Goal: Task Accomplishment & Management: Complete application form

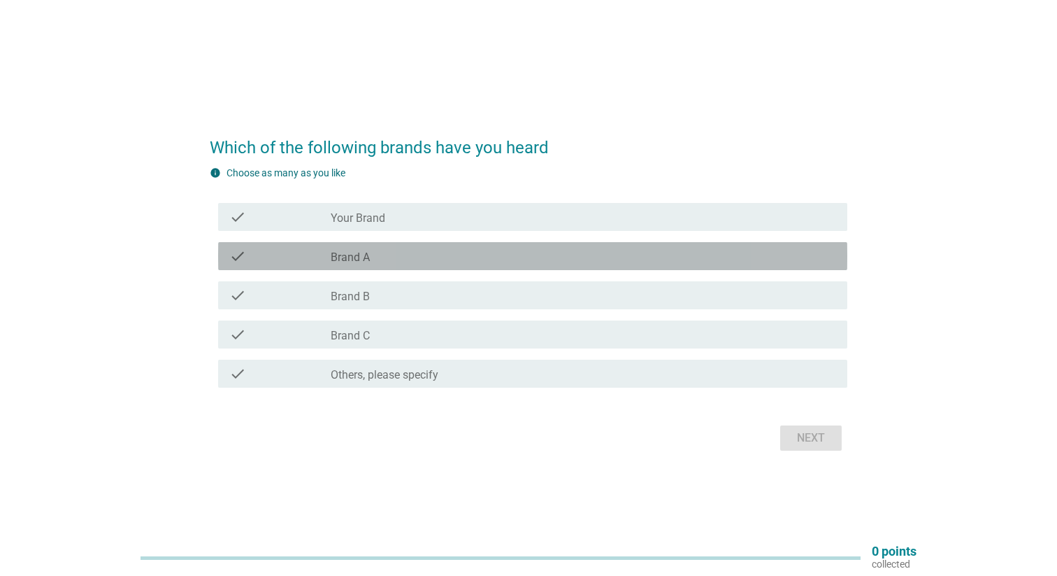
click at [380, 252] on div "check_box_outline_blank Brand A" at bounding box center [584, 256] width 506 height 17
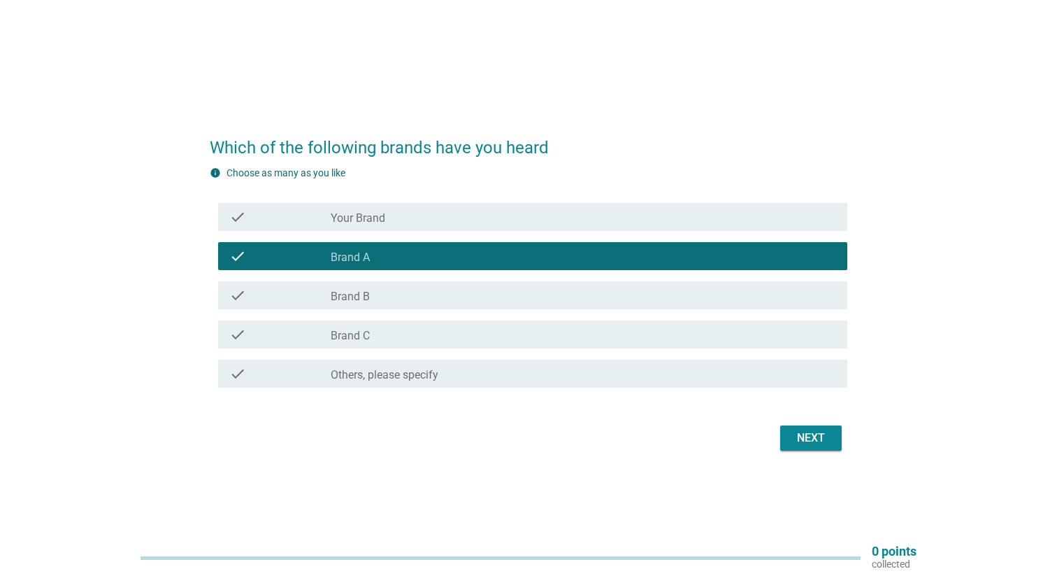
click at [796, 440] on div "Next" at bounding box center [811, 437] width 39 height 17
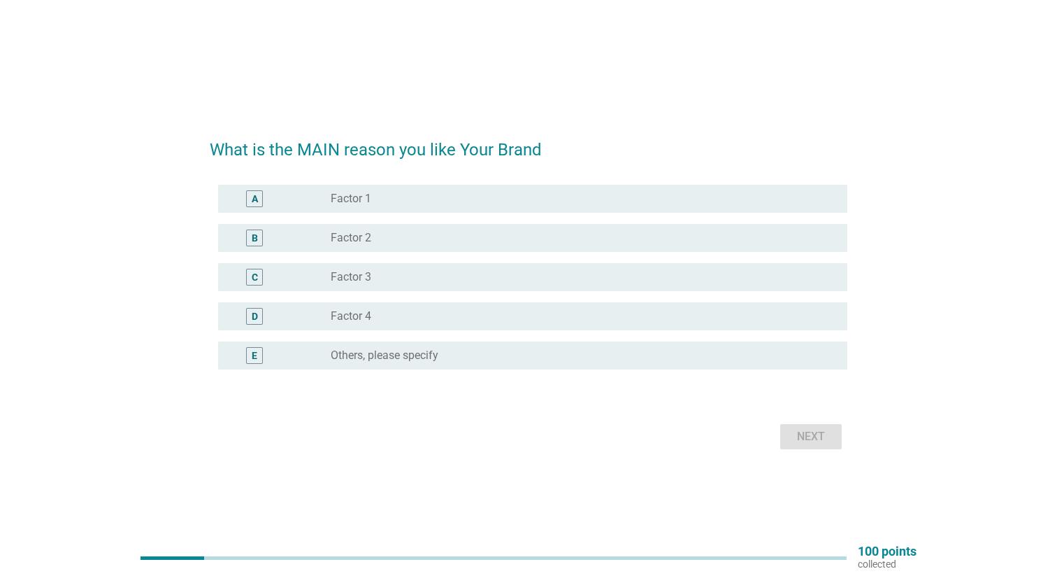
click at [464, 198] on div "radio_button_unchecked Factor 1" at bounding box center [578, 199] width 494 height 14
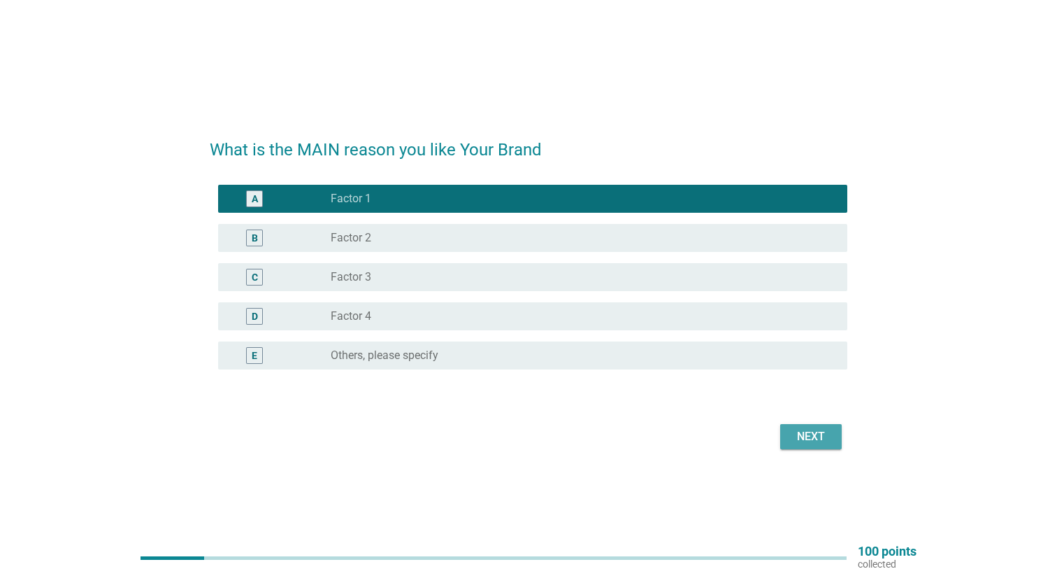
click at [798, 432] on div "Next" at bounding box center [811, 436] width 39 height 17
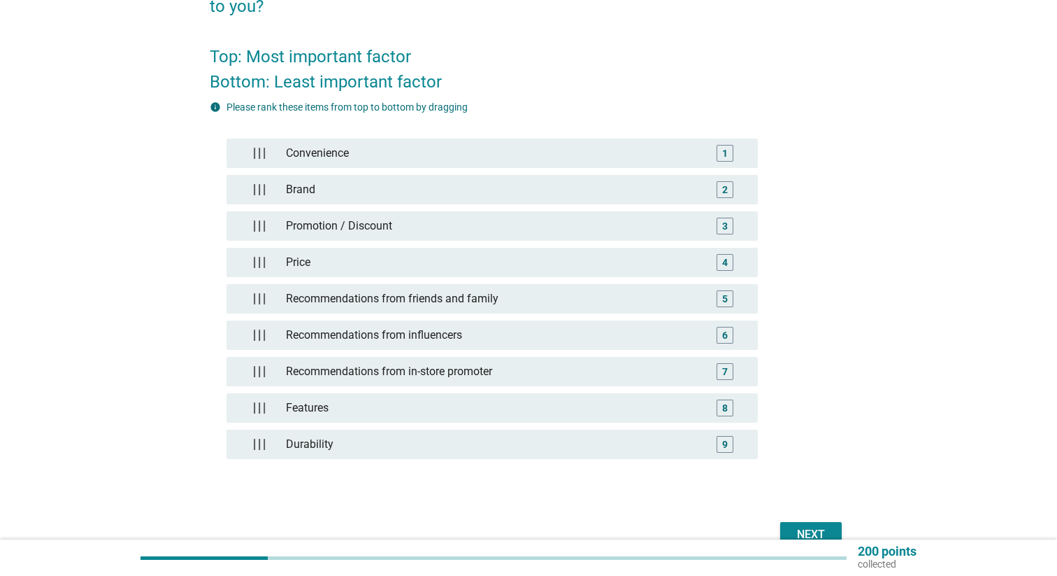
scroll to position [183, 0]
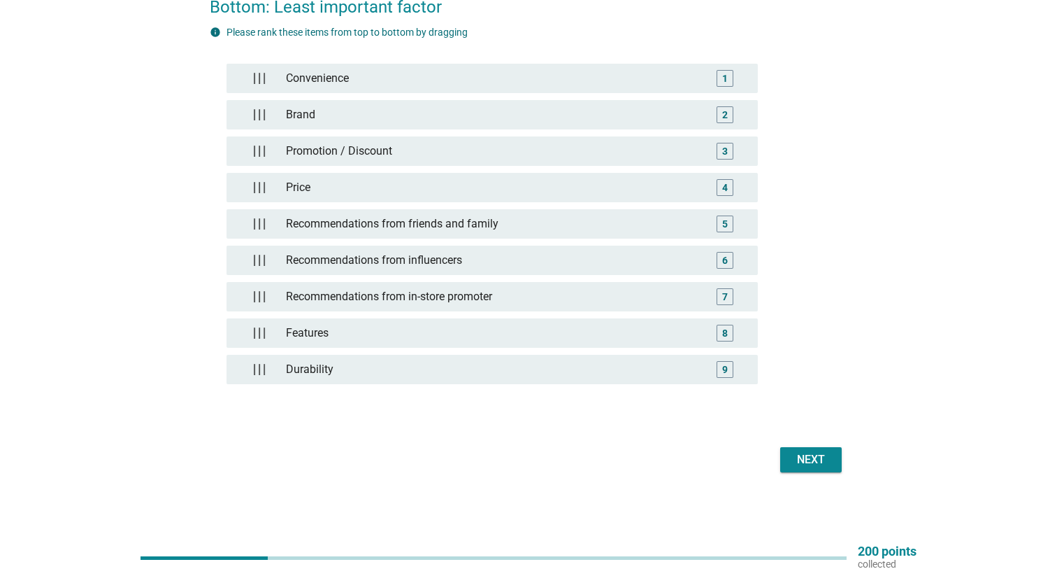
click at [805, 460] on div "Next" at bounding box center [811, 459] width 39 height 17
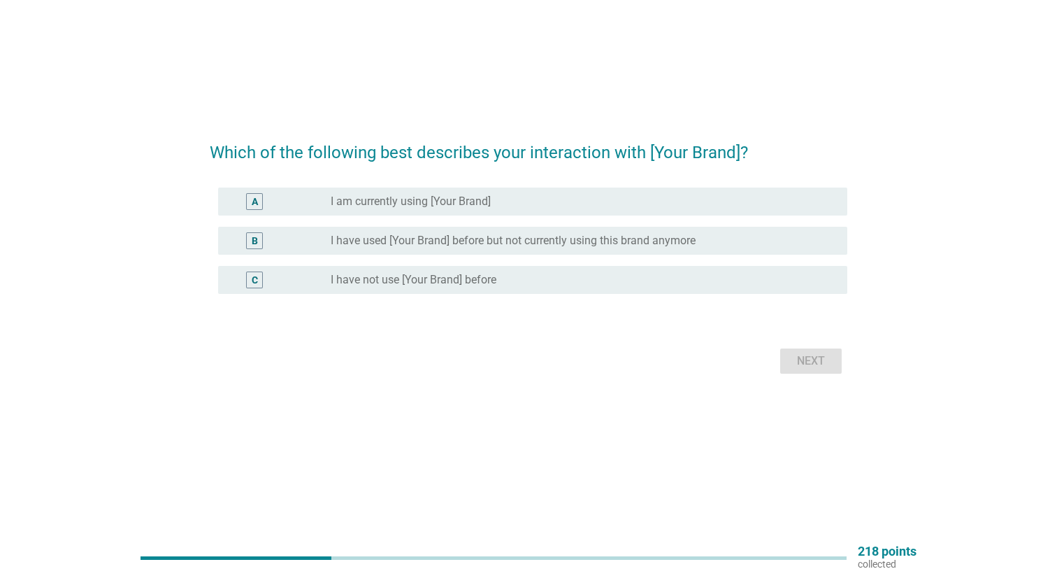
scroll to position [0, 0]
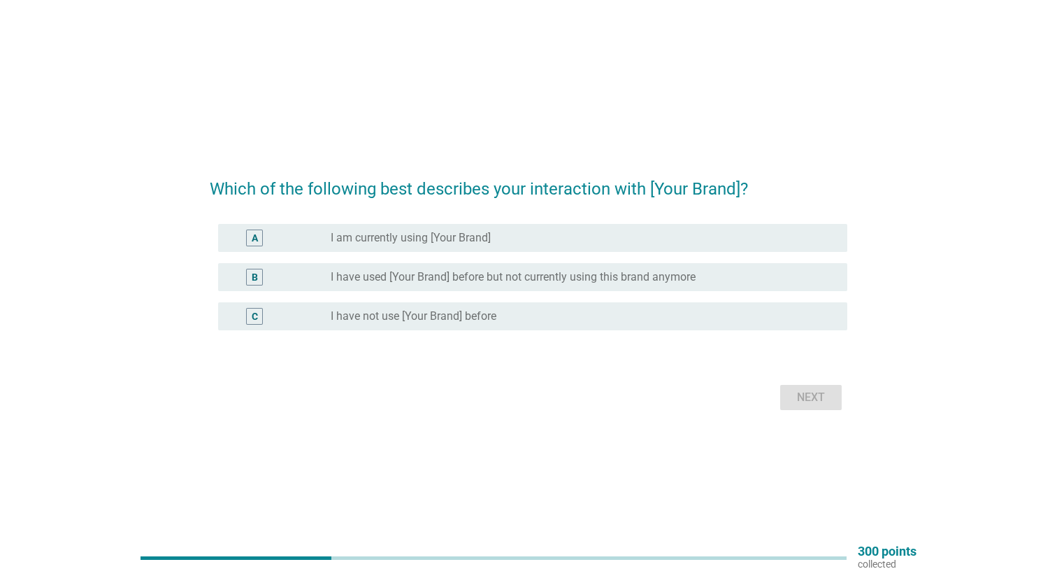
click at [593, 266] on div "B radio_button_unchecked I have used [Your Brand] before but not currently usin…" at bounding box center [532, 277] width 629 height 28
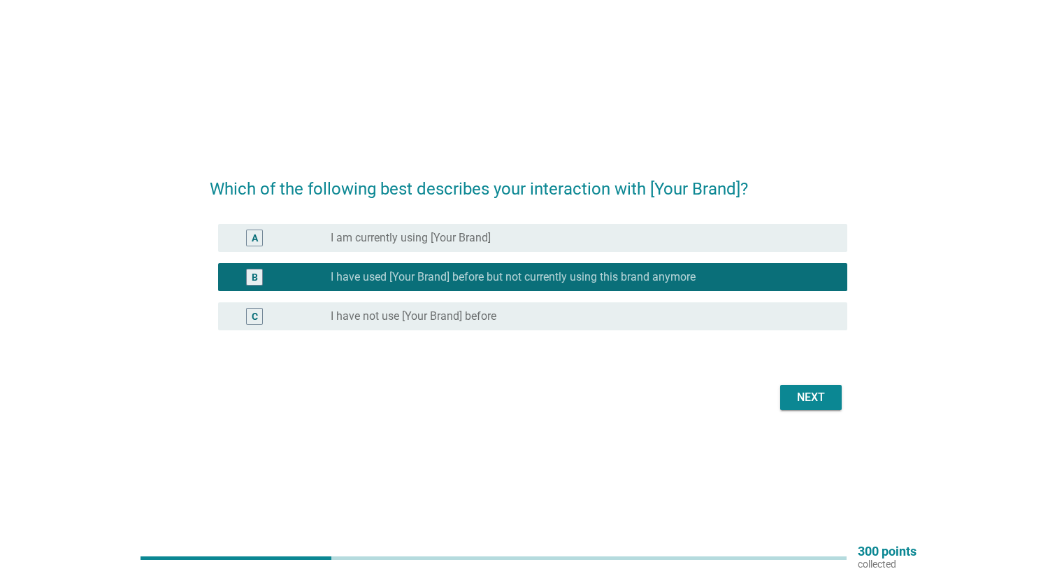
click at [788, 389] on button "Next" at bounding box center [811, 397] width 62 height 25
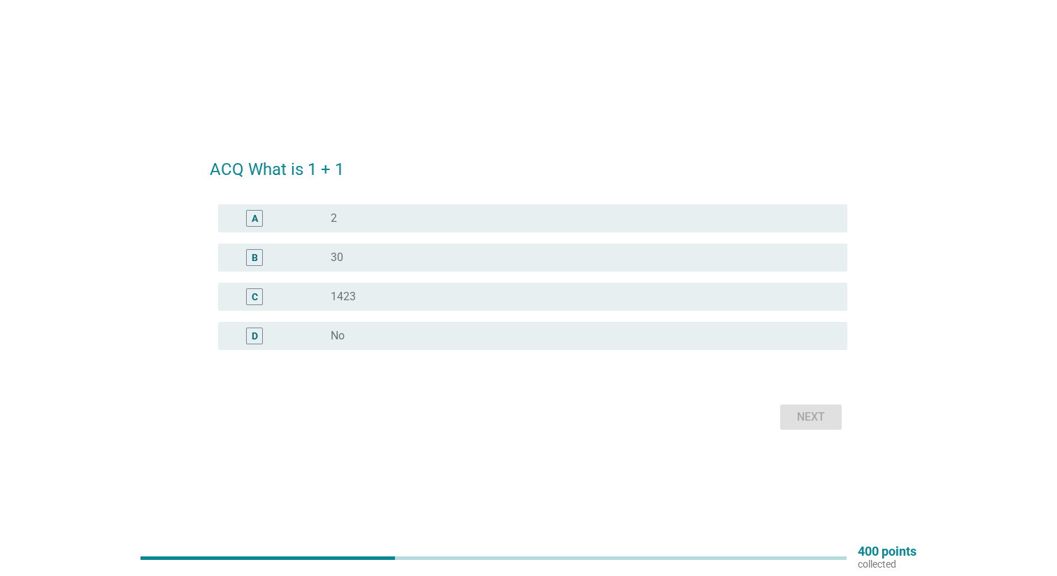
click at [551, 225] on div "radio_button_unchecked 2" at bounding box center [584, 218] width 506 height 17
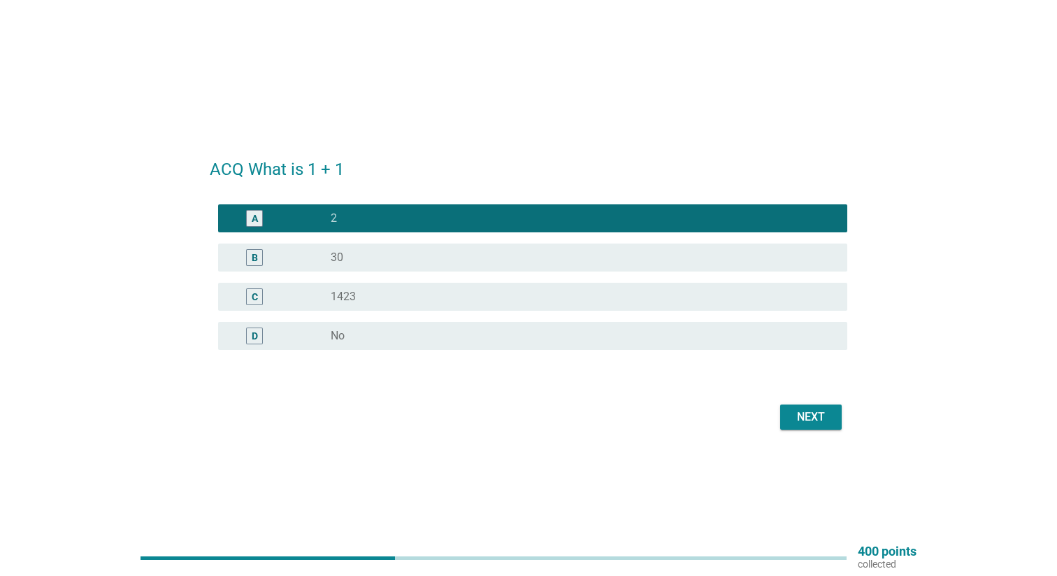
click at [796, 411] on div "Next" at bounding box center [811, 416] width 39 height 17
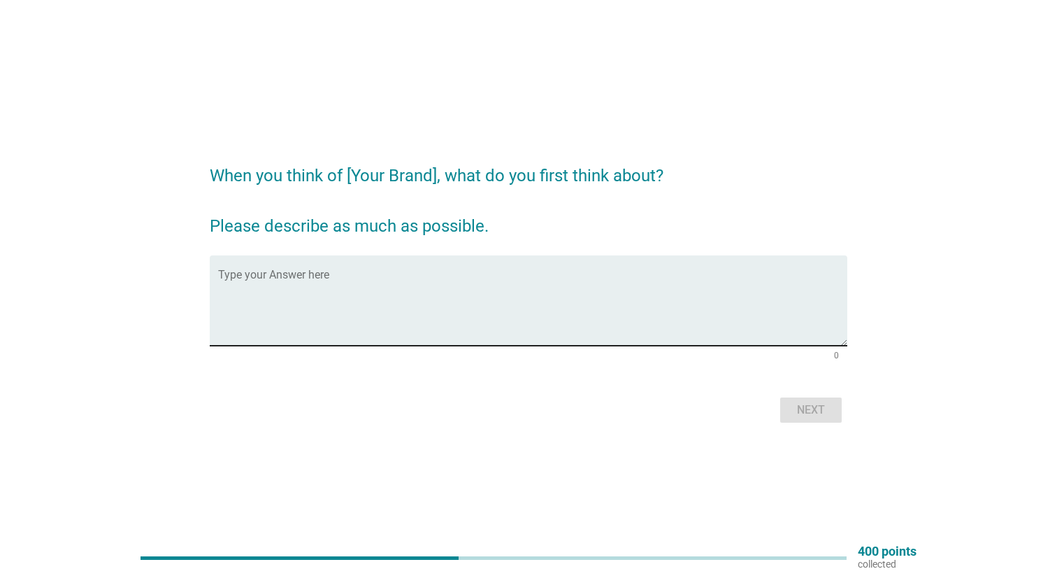
click at [524, 276] on textarea "Type your Answer here" at bounding box center [532, 308] width 629 height 73
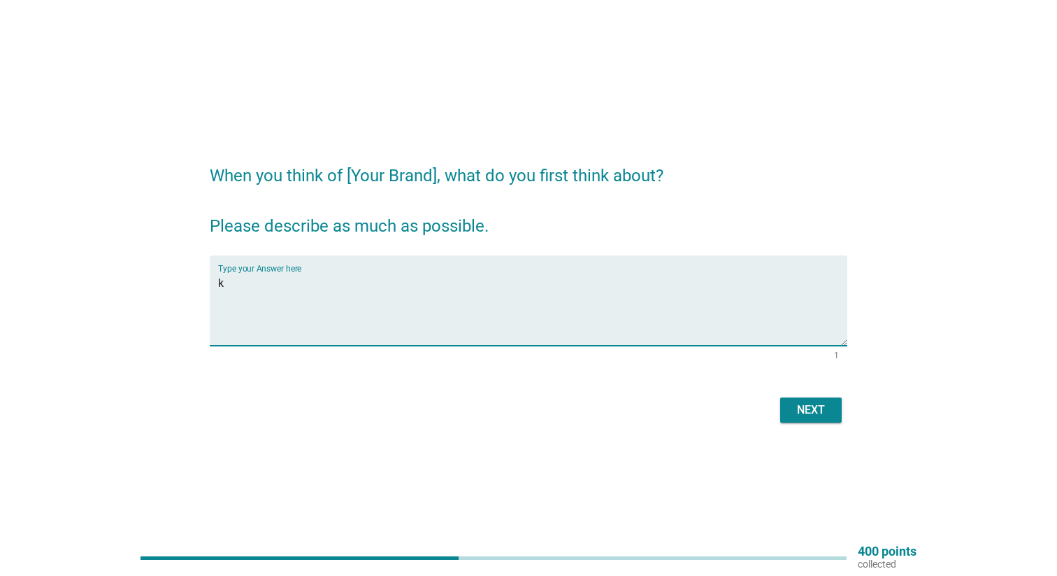
type textarea "k"
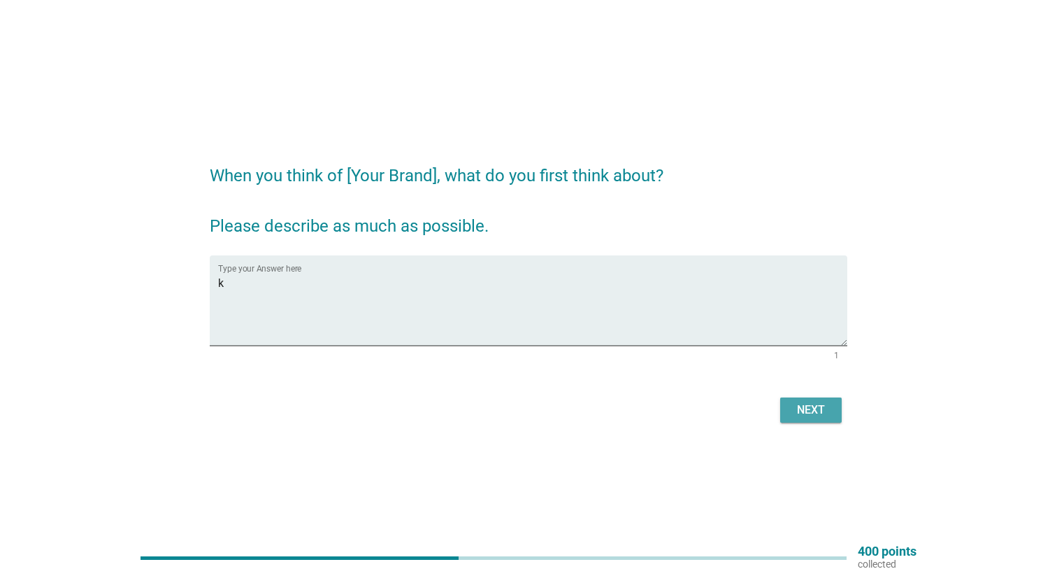
click at [806, 401] on div "Next" at bounding box center [811, 409] width 39 height 17
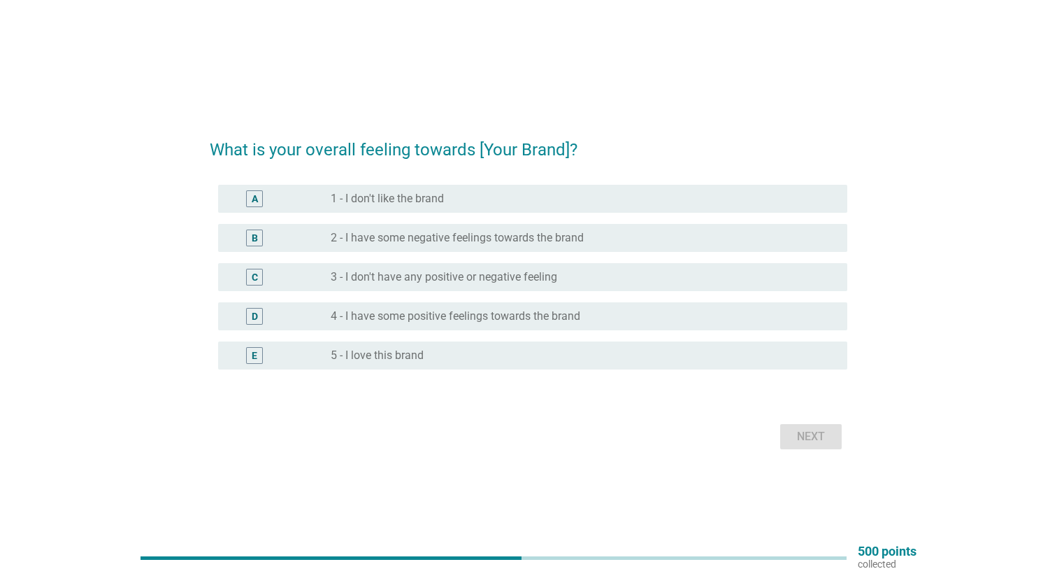
click at [662, 294] on div "C radio_button_unchecked 3 - I don't have any positive or negative feeling" at bounding box center [529, 276] width 638 height 39
click at [679, 313] on div "radio_button_unchecked 4 - I have some positive feelings towards the brand" at bounding box center [578, 316] width 494 height 14
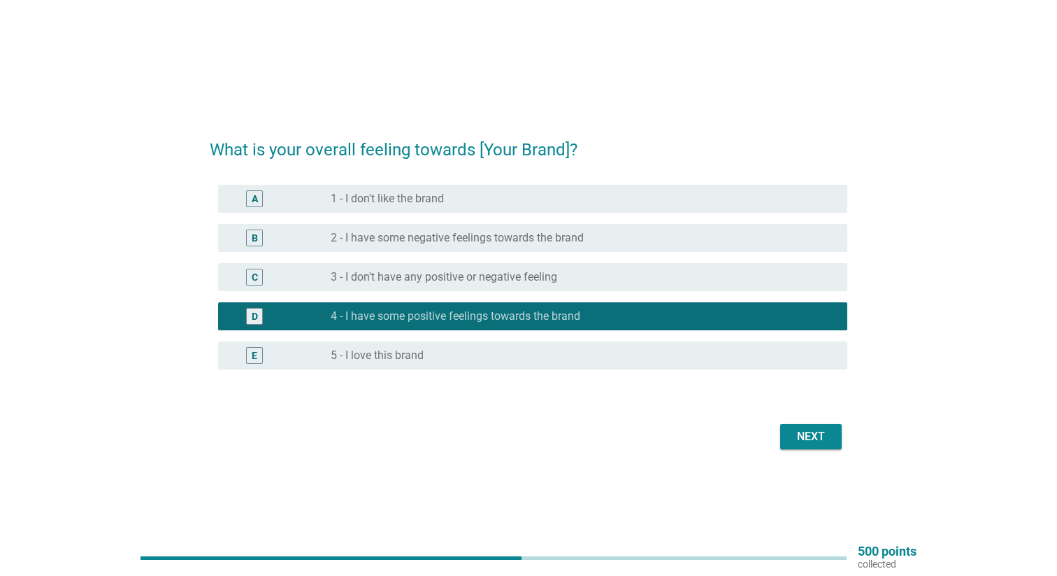
click at [811, 440] on div "Next" at bounding box center [811, 436] width 39 height 17
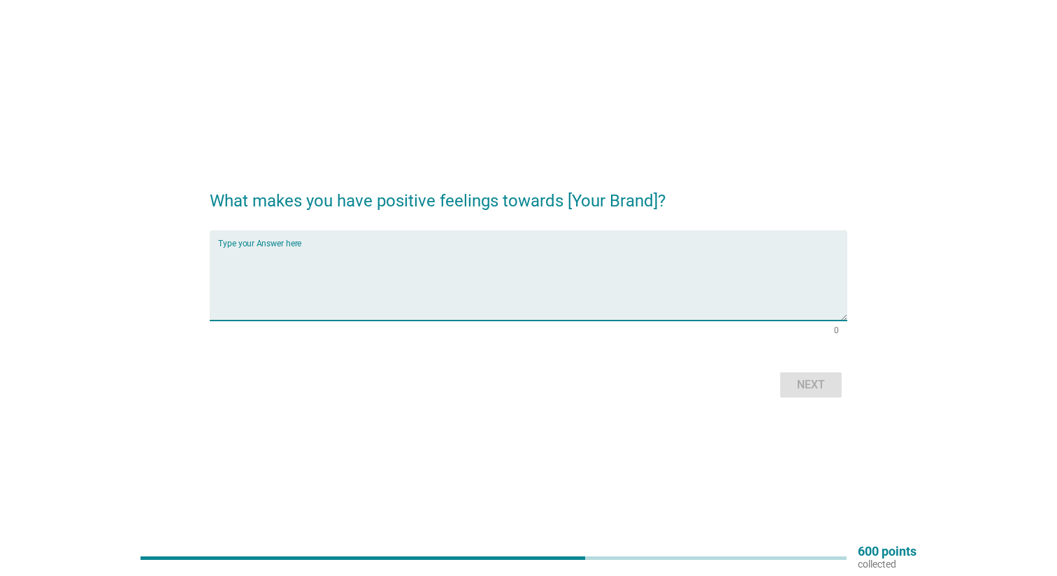
click at [681, 290] on textarea "Type your Answer here" at bounding box center [532, 283] width 629 height 73
type textarea "hi"
click at [817, 387] on div "Next" at bounding box center [811, 384] width 39 height 17
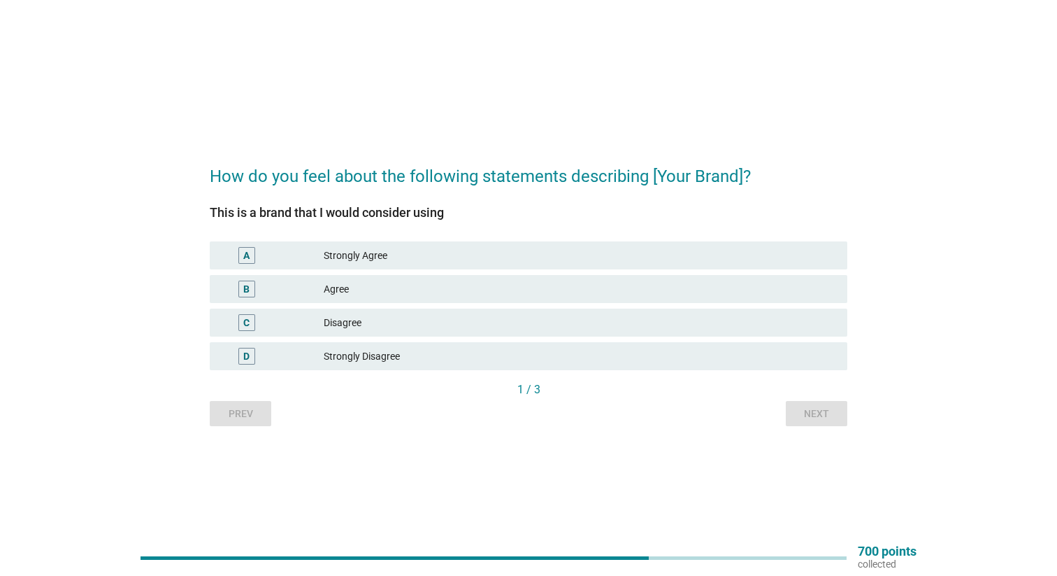
click at [655, 303] on div "B Agree" at bounding box center [529, 289] width 638 height 28
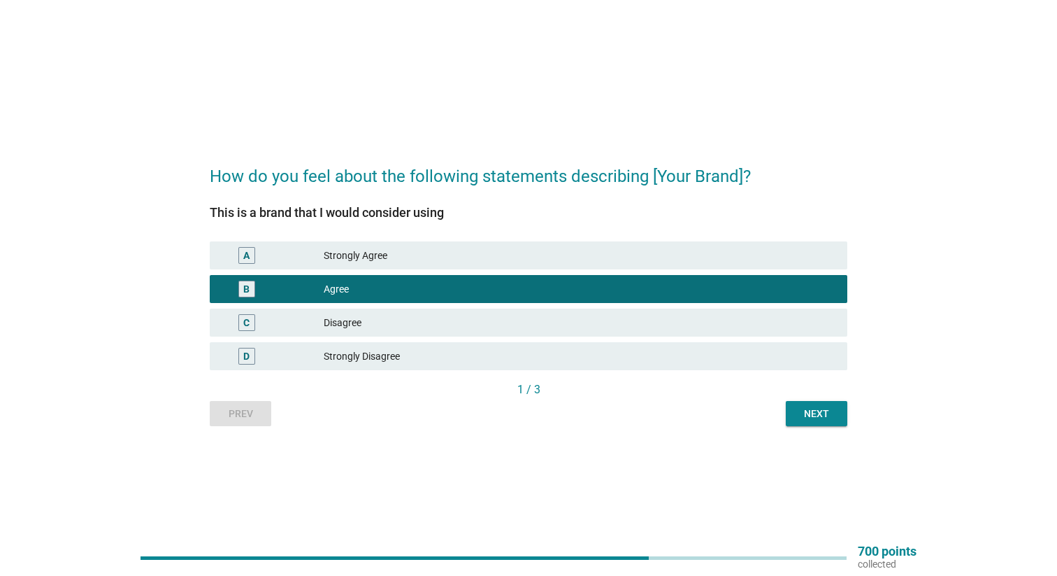
click at [800, 416] on button "Next" at bounding box center [817, 413] width 62 height 25
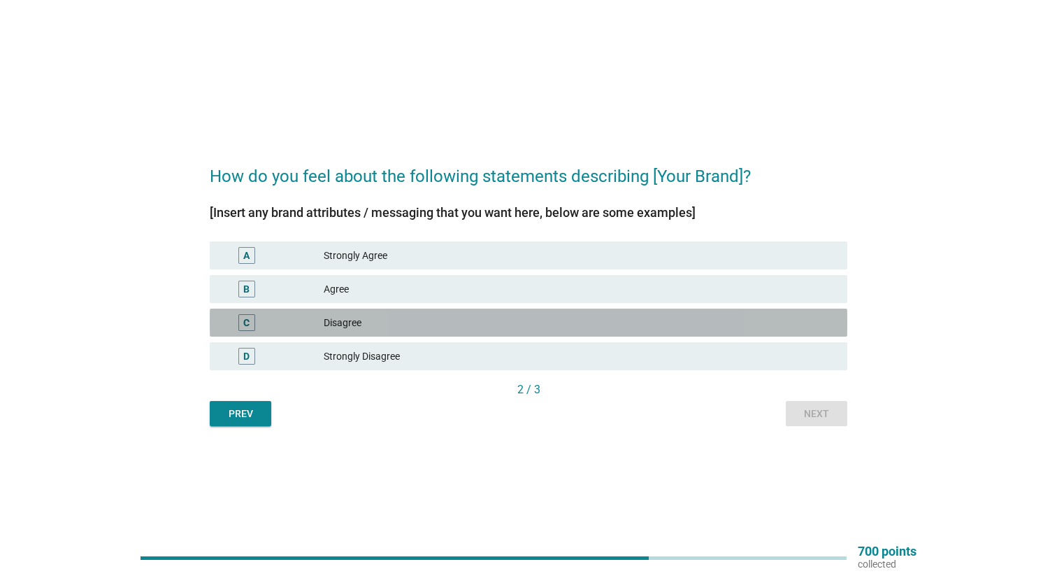
click at [715, 331] on div "Disagree" at bounding box center [580, 322] width 513 height 17
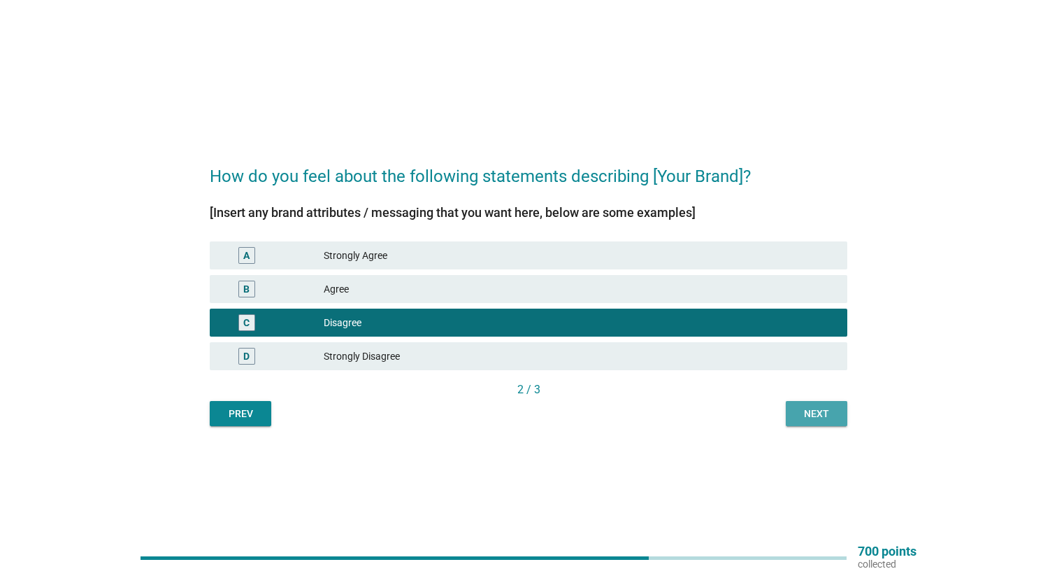
click at [806, 421] on div "Next" at bounding box center [816, 413] width 39 height 15
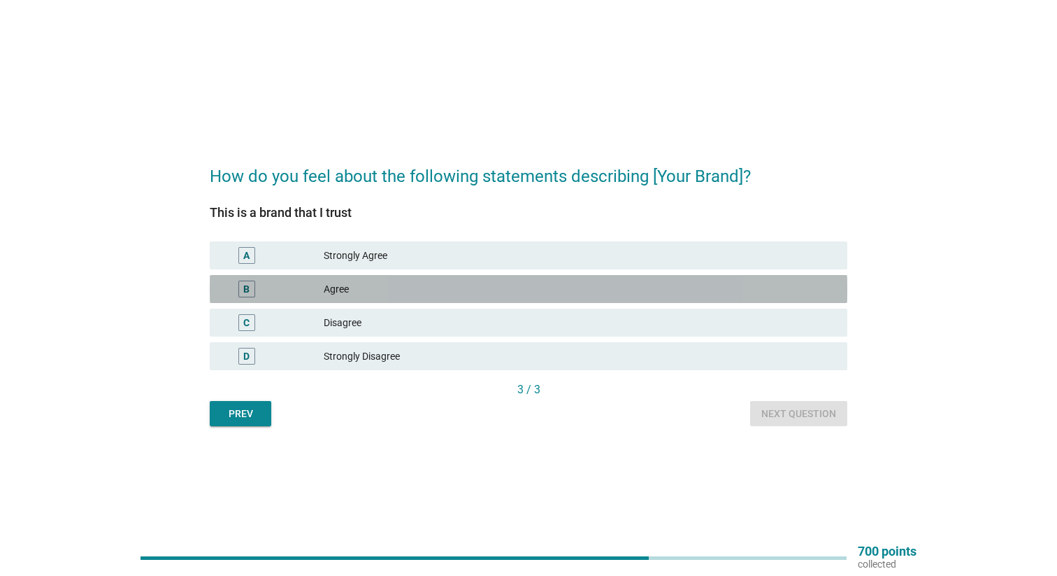
click at [661, 287] on div "B Agree" at bounding box center [529, 289] width 638 height 28
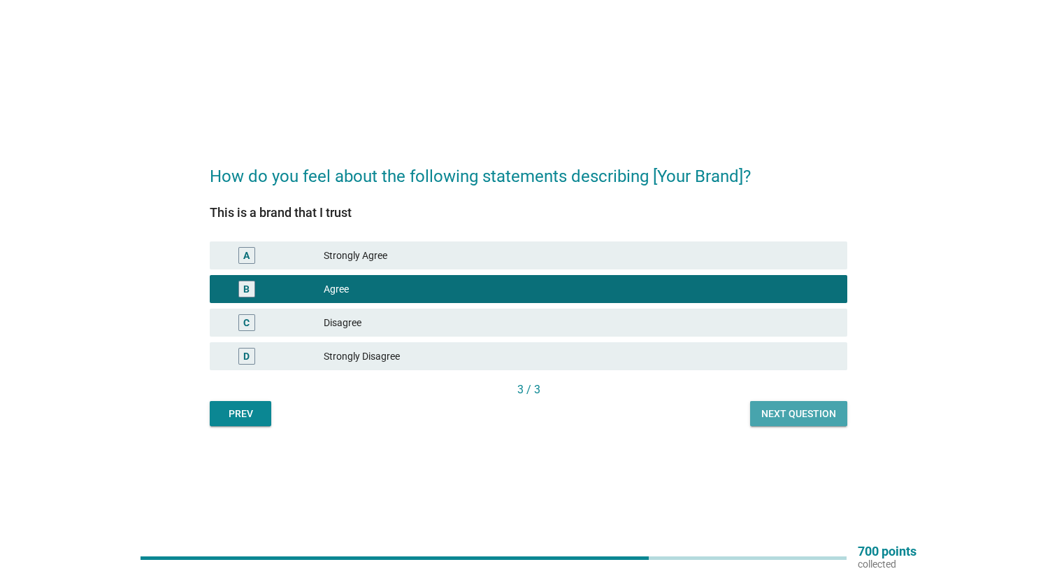
click at [785, 421] on div "Next question" at bounding box center [799, 413] width 75 height 15
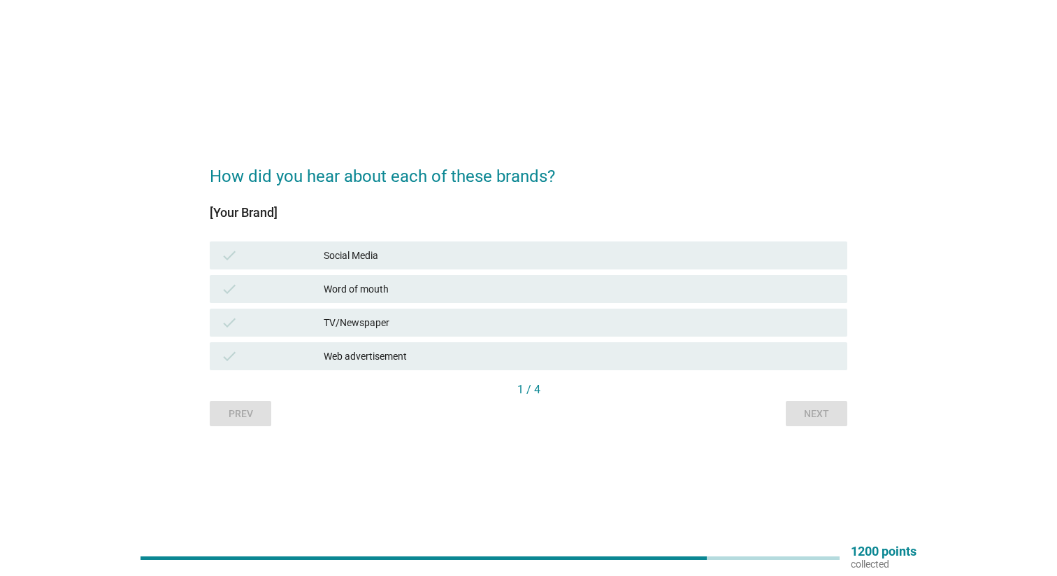
click at [631, 275] on div "check Word of mouth" at bounding box center [529, 289] width 638 height 28
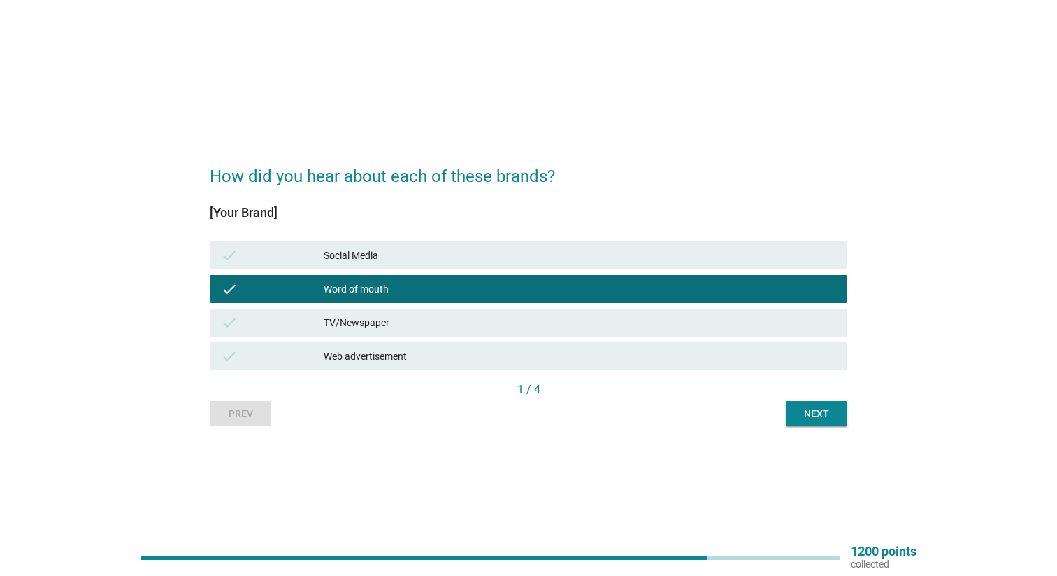
click at [802, 413] on div "Next" at bounding box center [816, 413] width 39 height 15
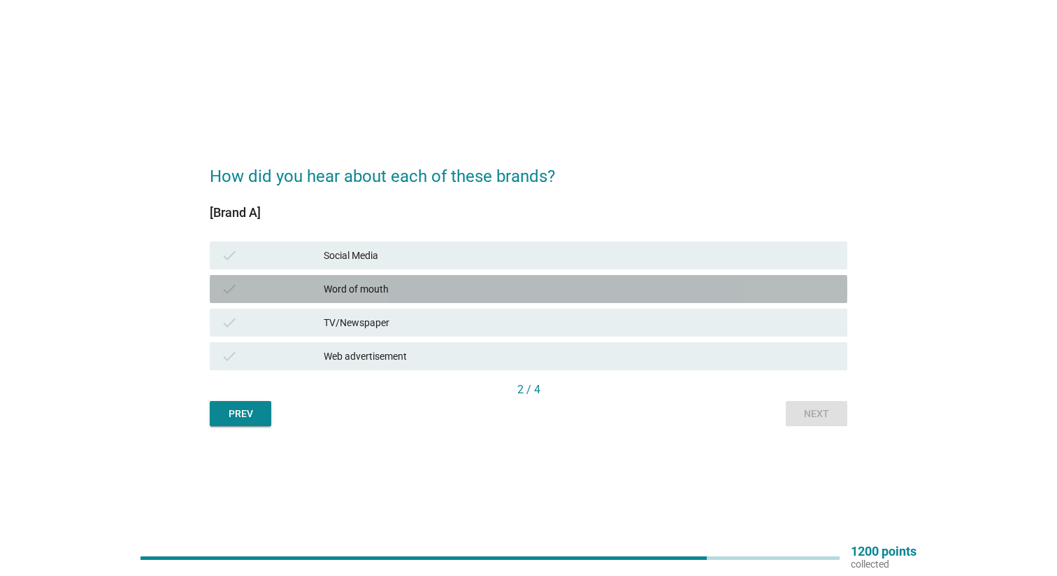
click at [576, 294] on div "Word of mouth" at bounding box center [580, 288] width 513 height 17
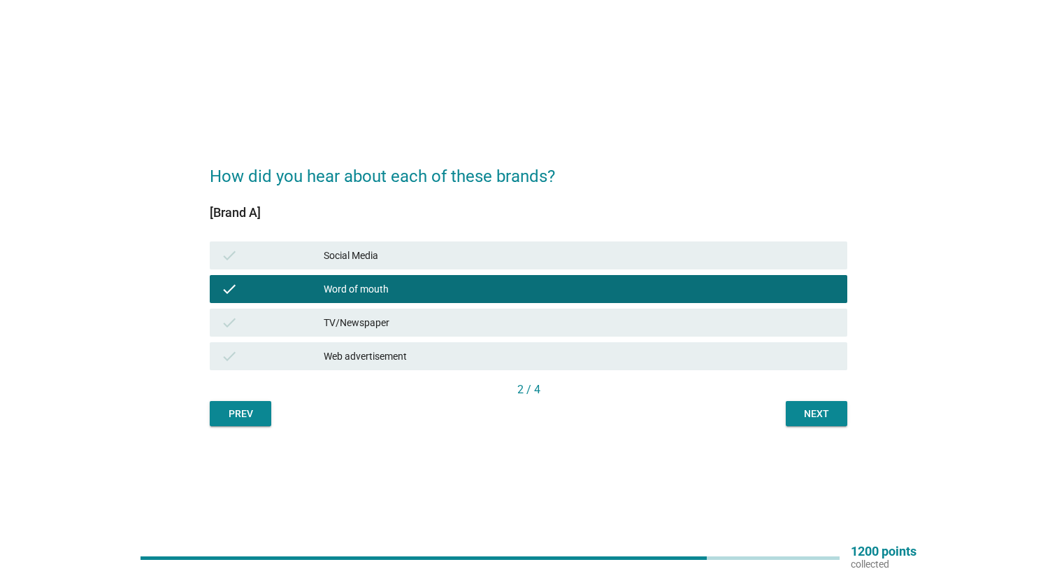
click at [800, 410] on div "Next" at bounding box center [816, 413] width 39 height 15
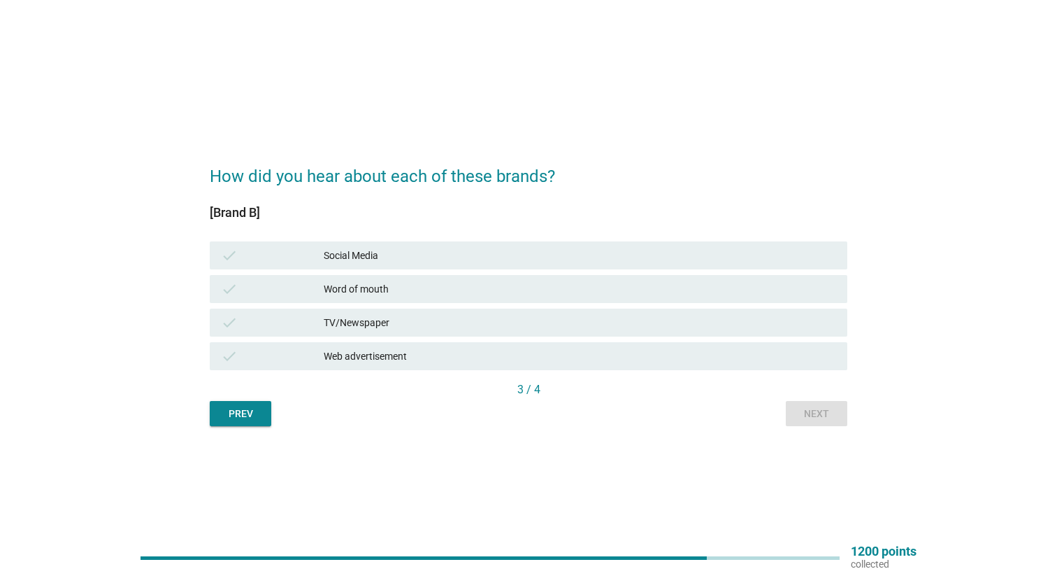
click at [551, 293] on div "Word of mouth" at bounding box center [580, 288] width 513 height 17
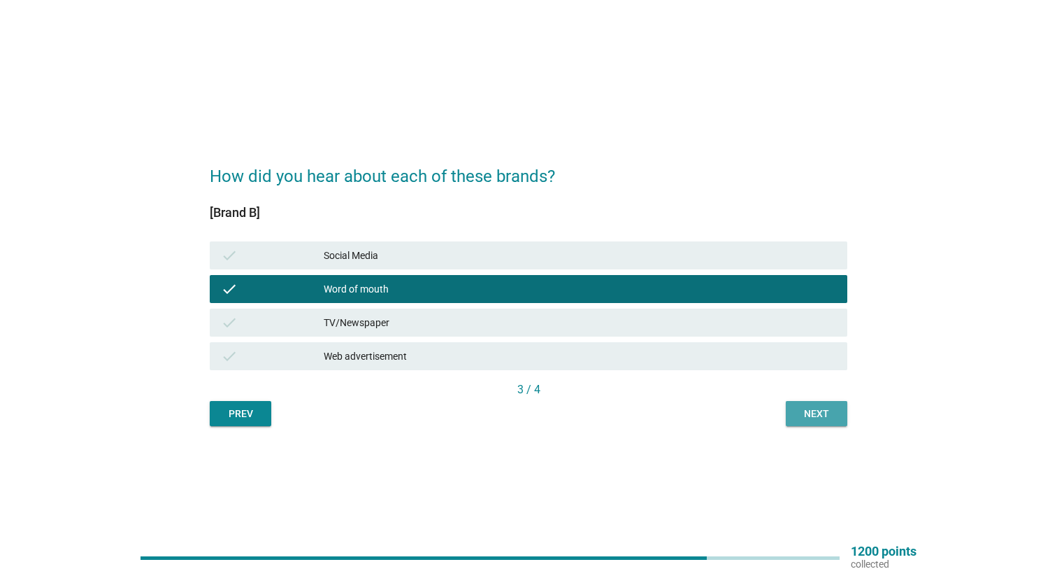
click at [802, 412] on div "Next" at bounding box center [816, 413] width 39 height 15
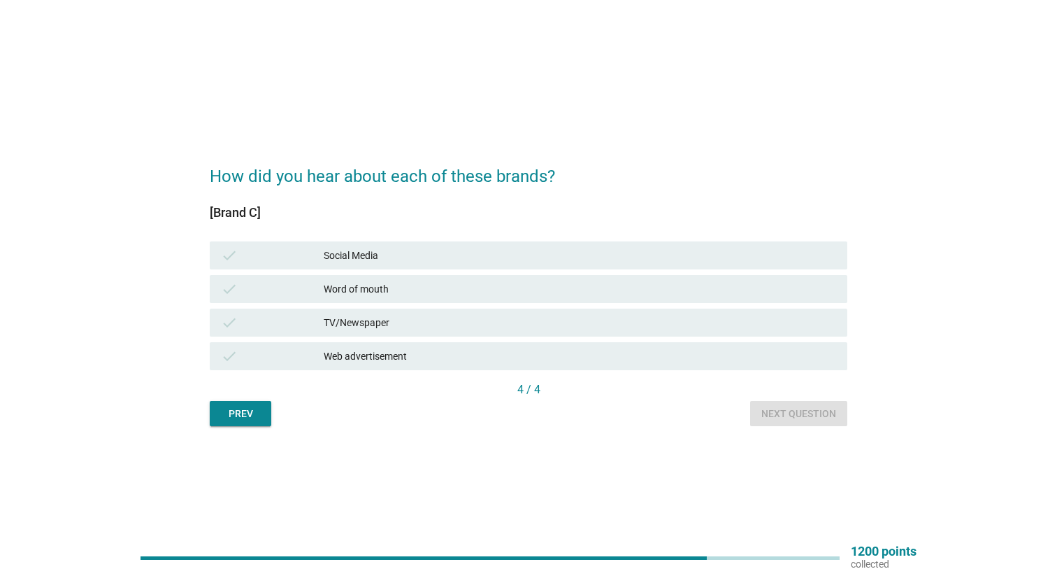
click at [710, 298] on div "check Word of mouth" at bounding box center [529, 289] width 638 height 28
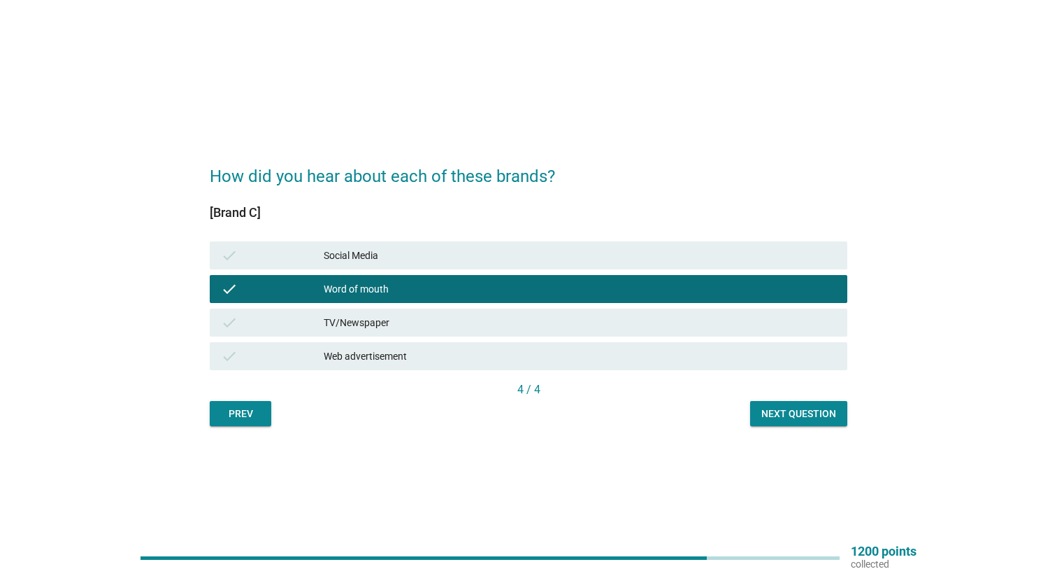
click at [806, 410] on div "Next question" at bounding box center [799, 413] width 75 height 15
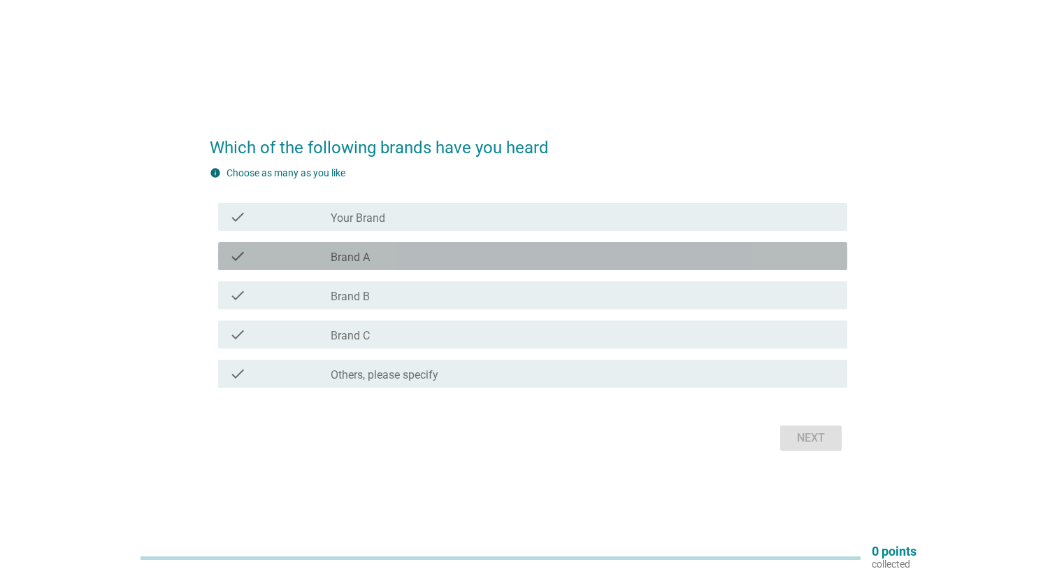
click at [424, 259] on div "check_box_outline_blank Brand A" at bounding box center [584, 256] width 506 height 17
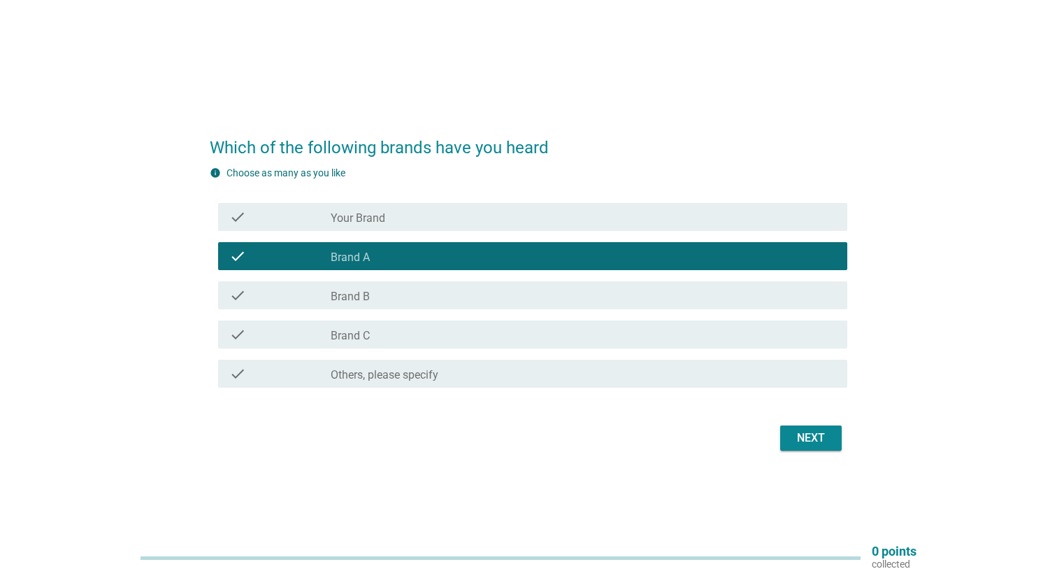
click at [811, 425] on button "Next" at bounding box center [811, 437] width 62 height 25
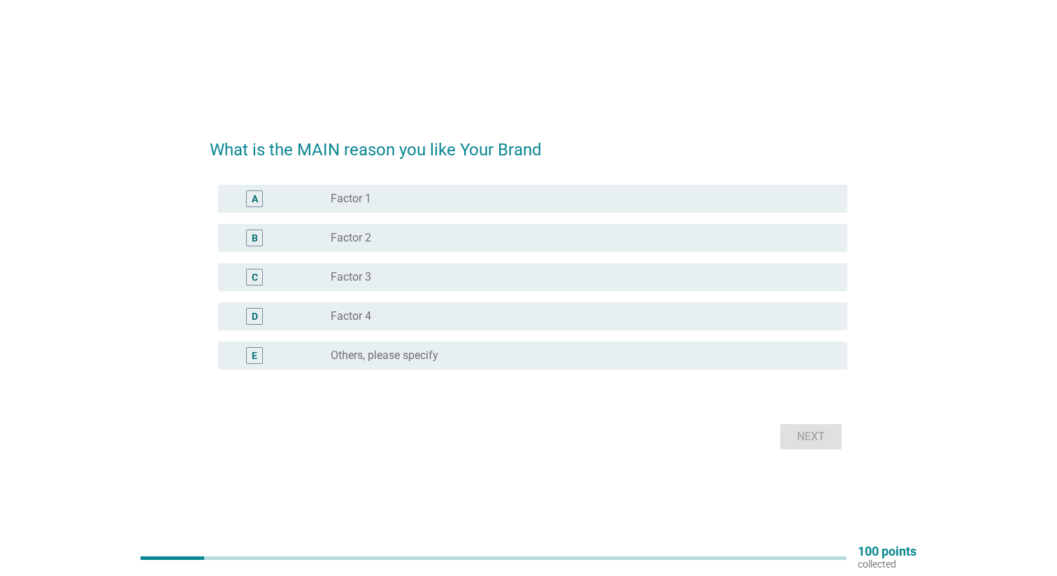
click at [550, 192] on div "radio_button_unchecked Factor 1" at bounding box center [578, 199] width 494 height 14
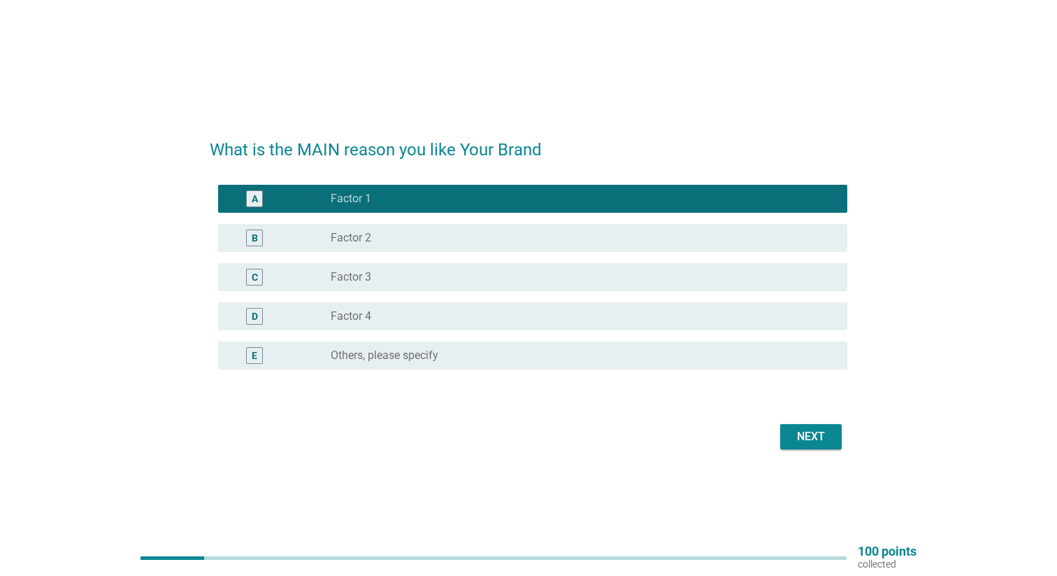
click at [812, 452] on div "Next" at bounding box center [529, 437] width 638 height 34
click at [806, 438] on div "Next" at bounding box center [811, 436] width 39 height 17
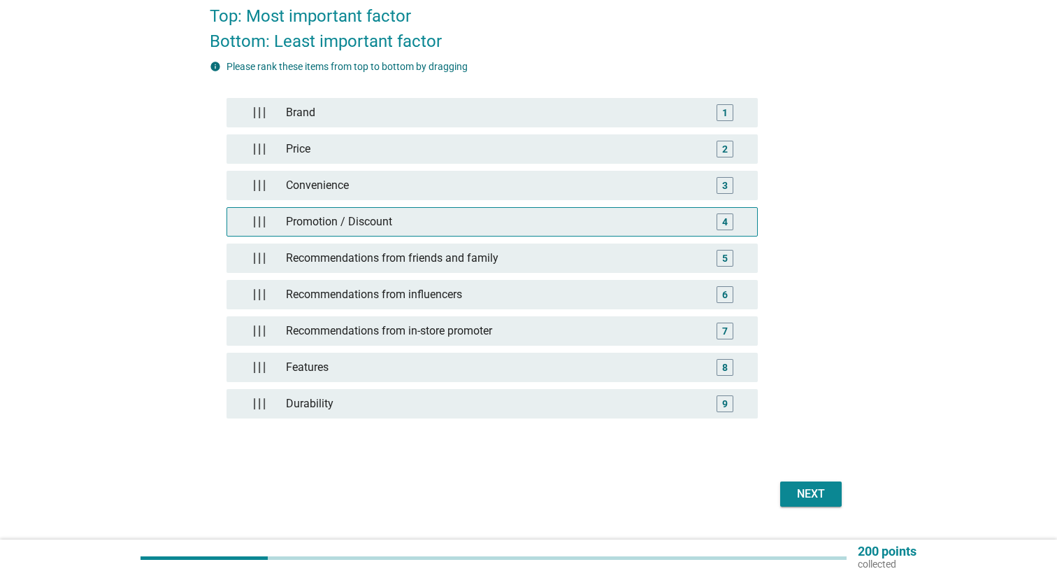
scroll to position [183, 0]
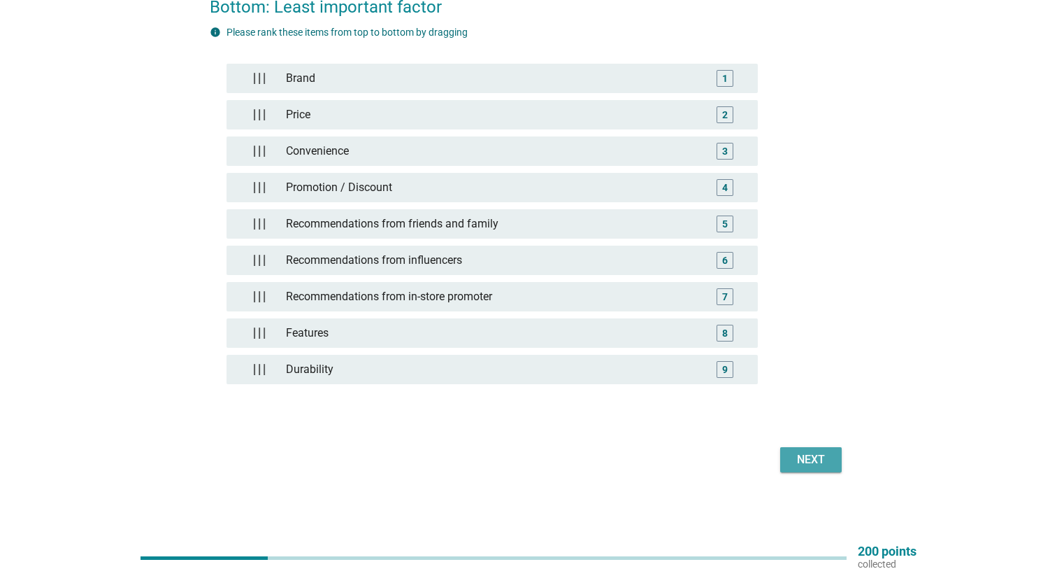
click at [801, 458] on div "Next" at bounding box center [811, 459] width 39 height 17
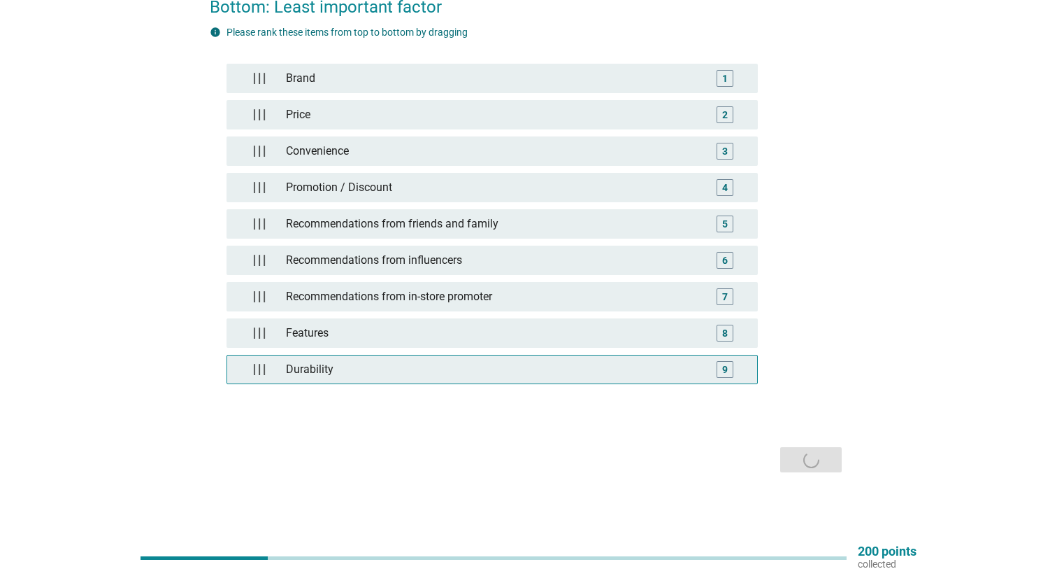
scroll to position [0, 0]
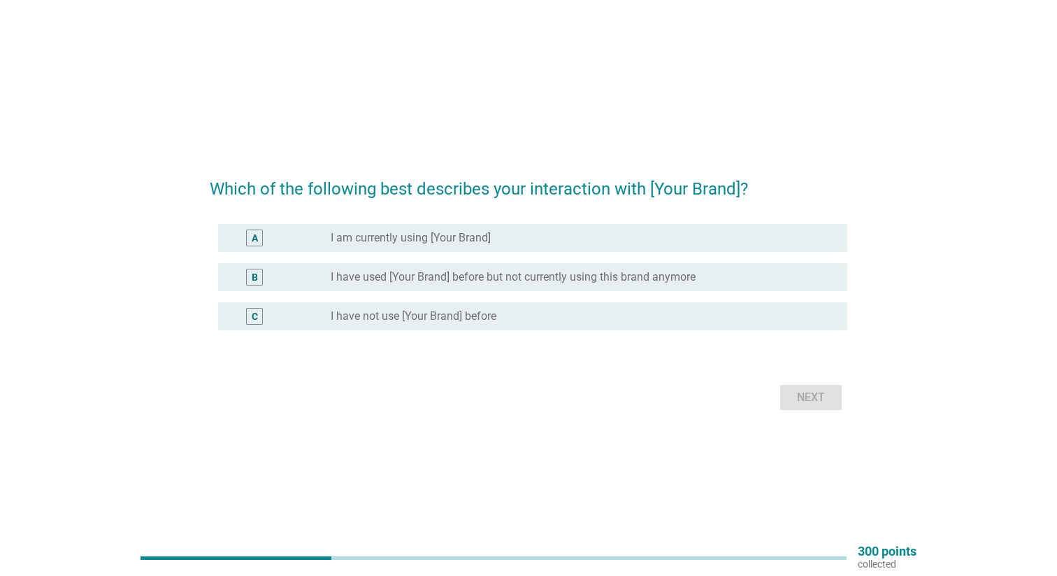
click at [504, 269] on div "radio_button_unchecked I have used [Your Brand] before but not currently using …" at bounding box center [584, 277] width 506 height 17
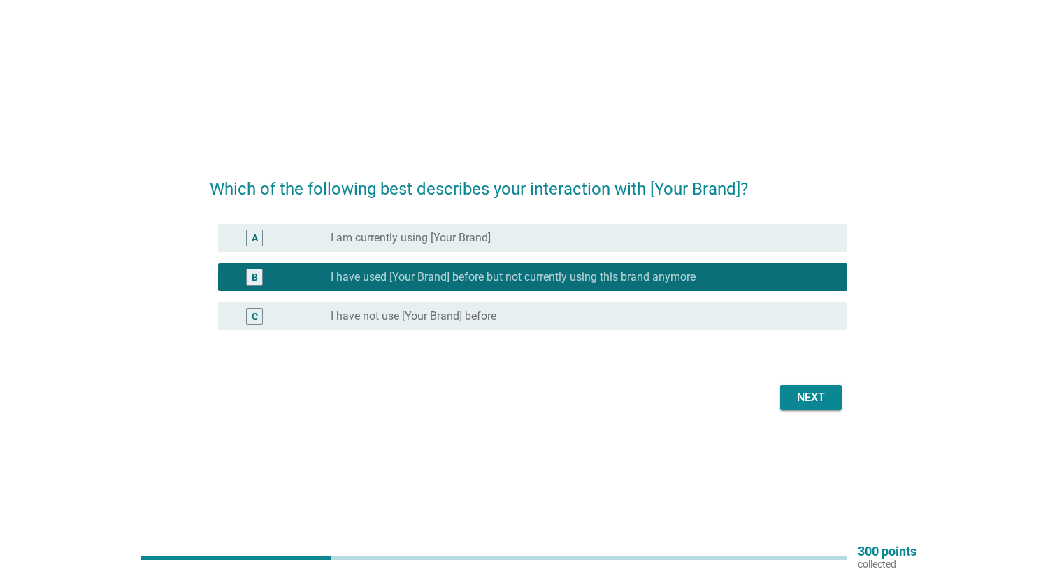
click at [807, 394] on div "Next" at bounding box center [811, 397] width 39 height 17
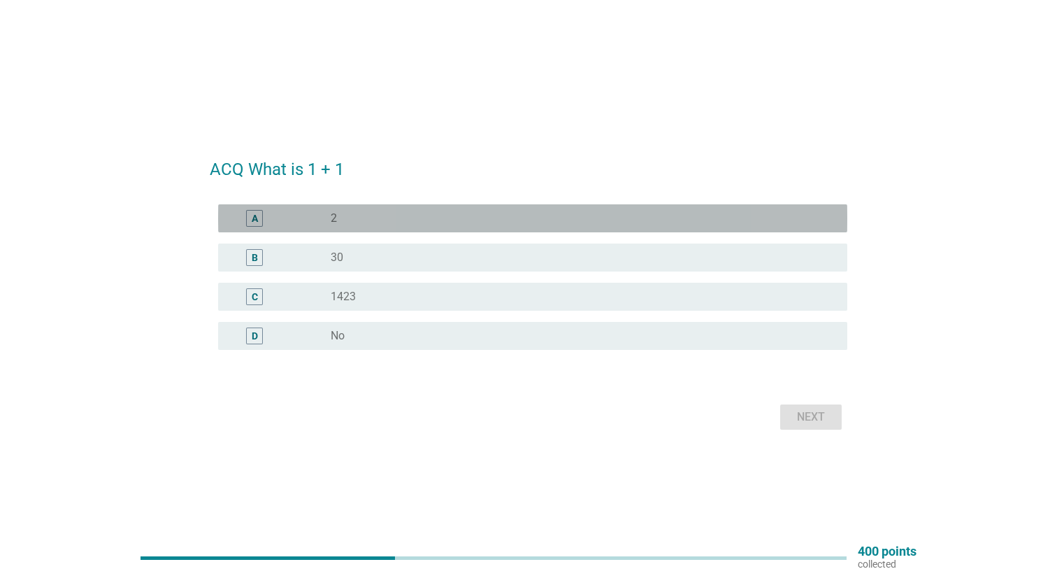
click at [498, 222] on div "radio_button_unchecked 2" at bounding box center [578, 218] width 494 height 14
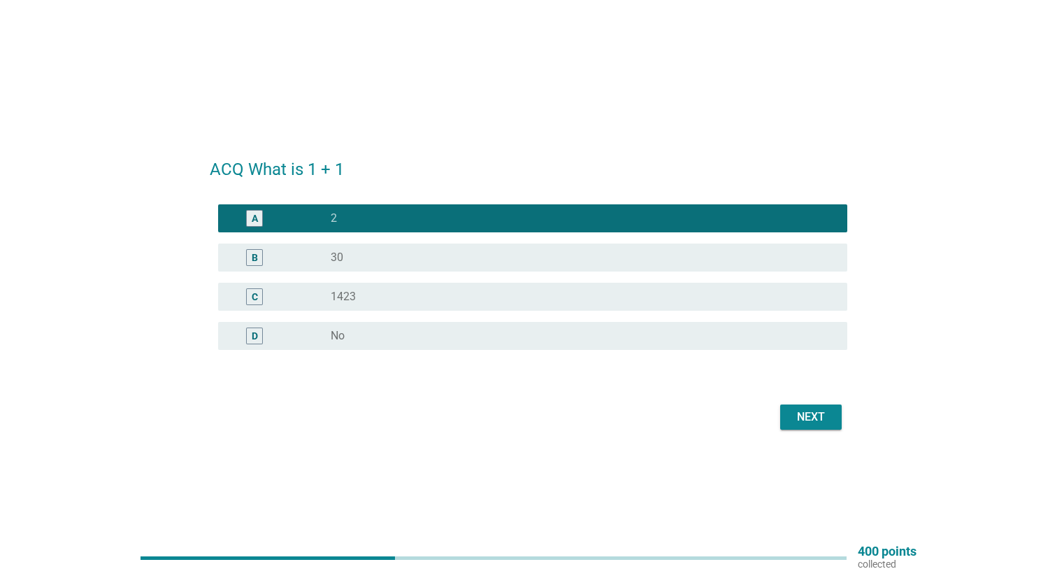
click at [797, 413] on div "Next" at bounding box center [811, 416] width 39 height 17
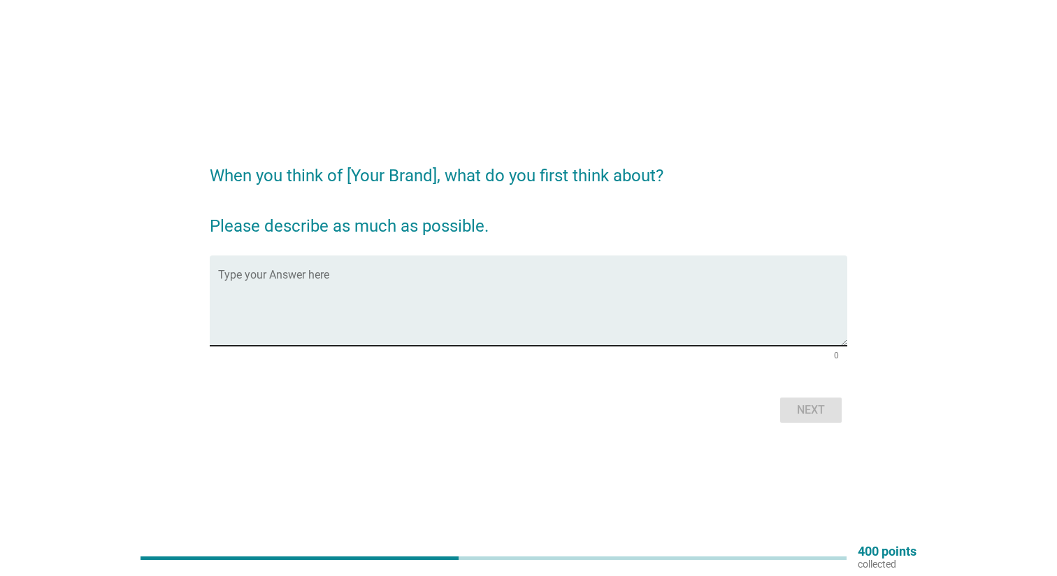
click at [491, 271] on div "Type your Answer here" at bounding box center [532, 300] width 629 height 90
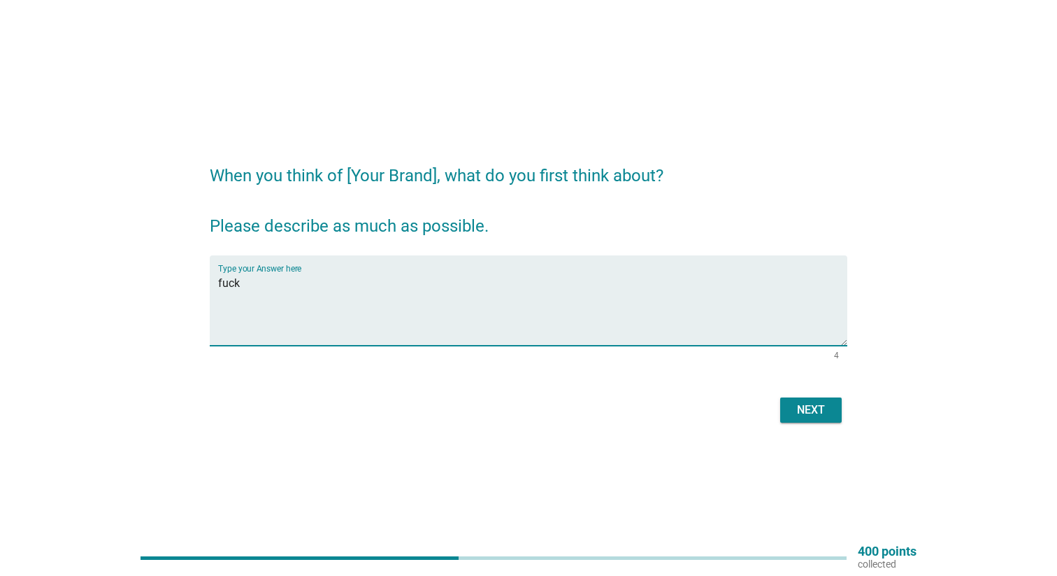
type textarea "fuck"
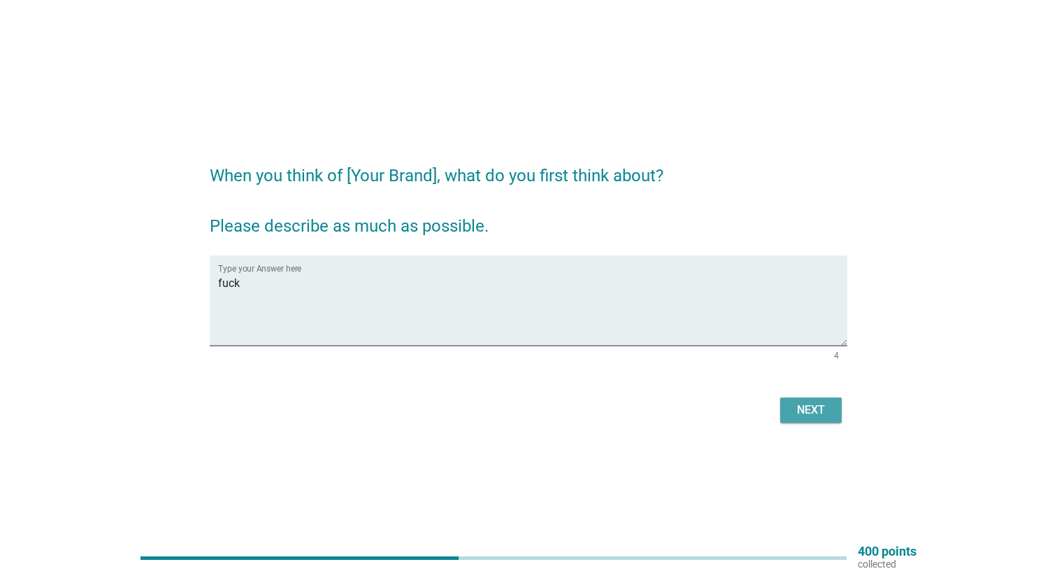
click at [796, 409] on div "Next" at bounding box center [811, 409] width 39 height 17
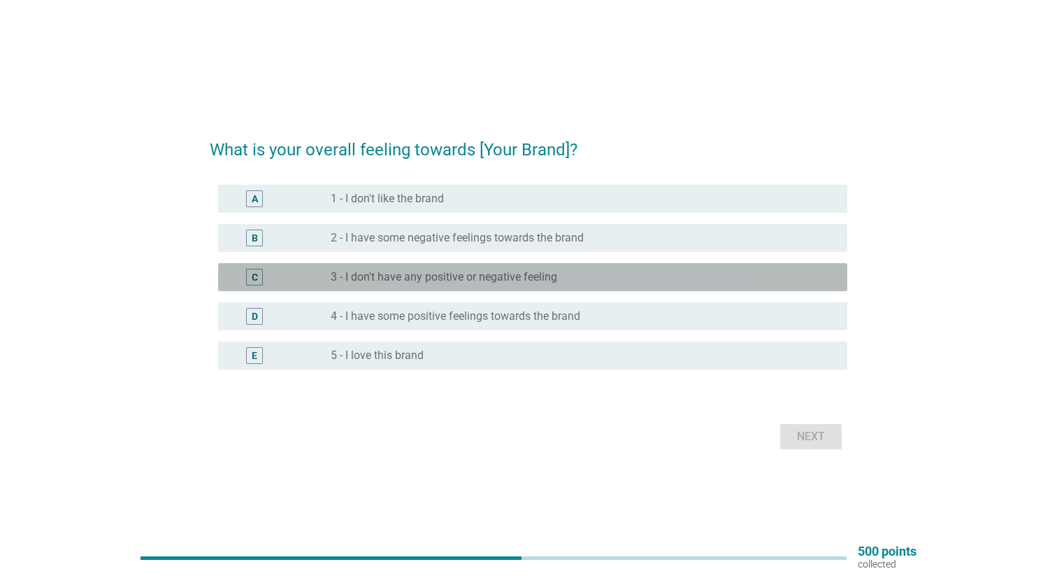
click at [598, 265] on div "C radio_button_unchecked 3 - I don't have any positive or negative feeling" at bounding box center [532, 277] width 629 height 28
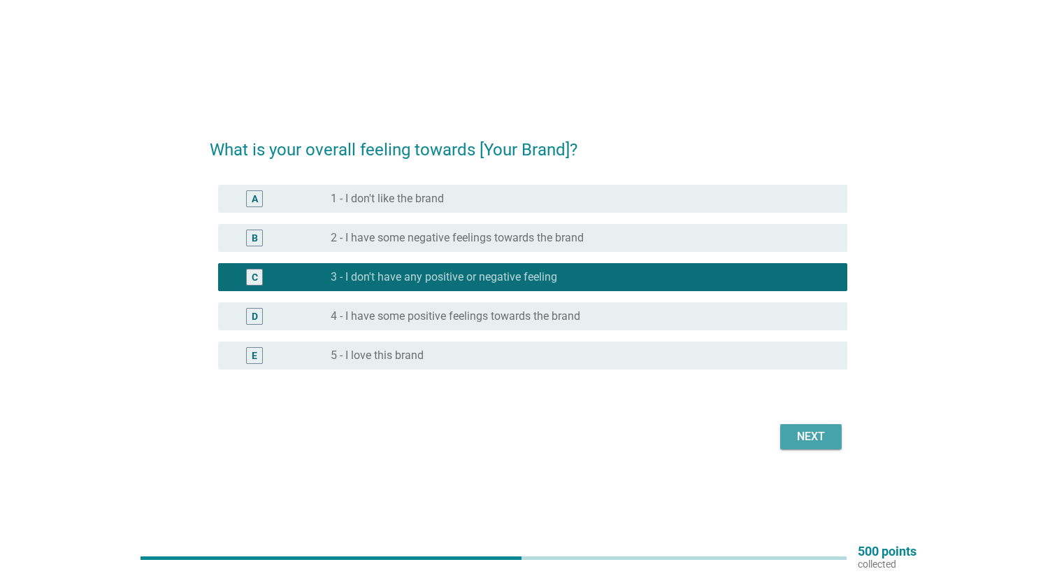
click at [816, 434] on div "Next" at bounding box center [811, 436] width 39 height 17
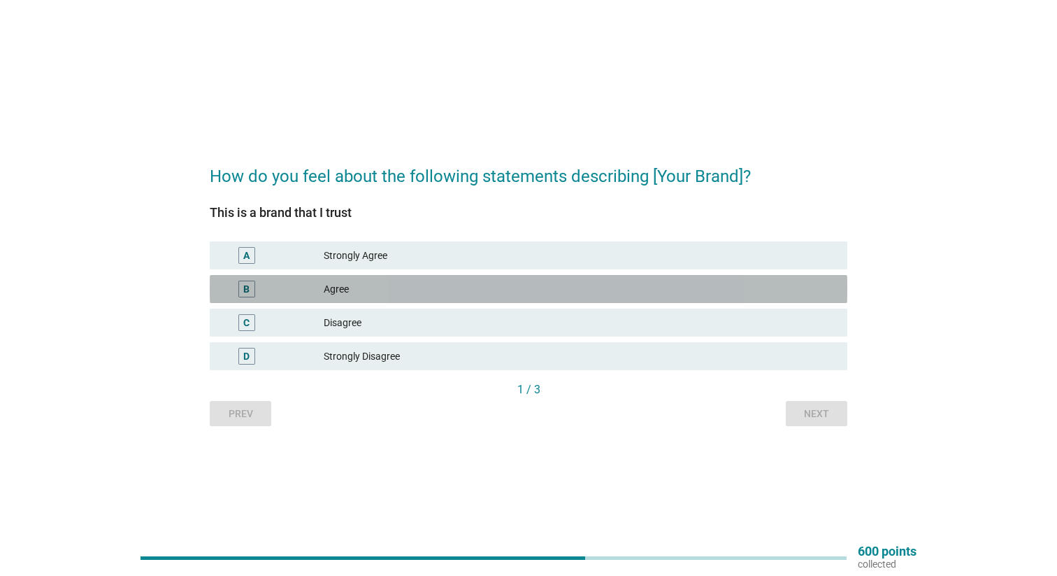
click at [603, 295] on div "Agree" at bounding box center [580, 288] width 513 height 17
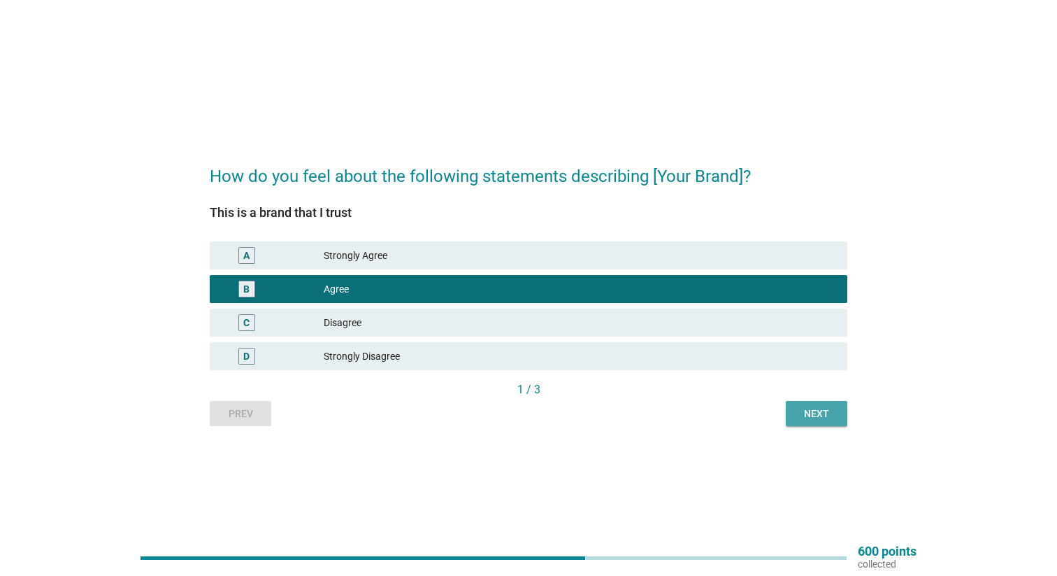
click at [815, 421] on div "Next" at bounding box center [816, 413] width 39 height 15
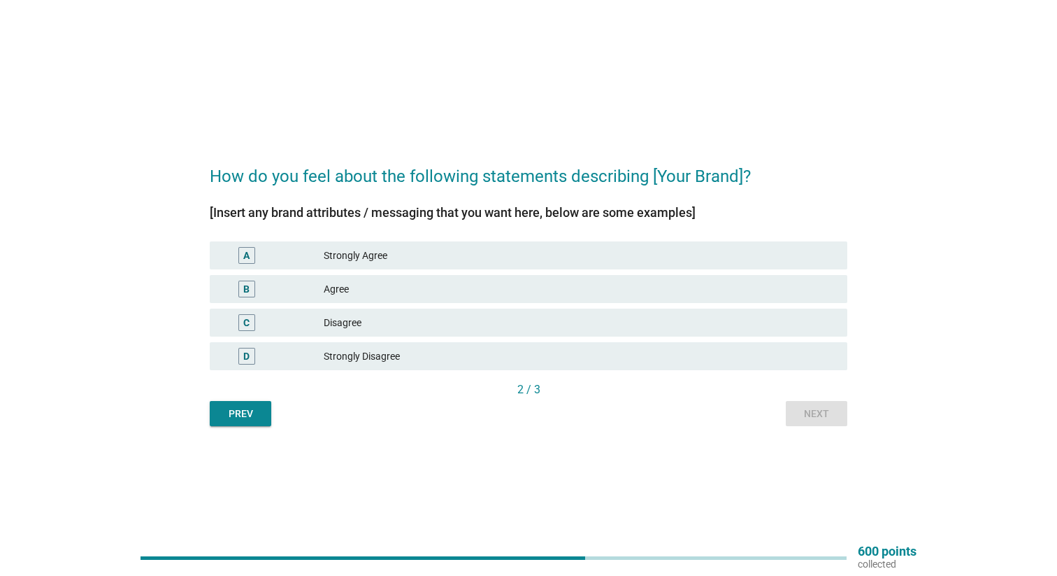
click at [545, 297] on div "Agree" at bounding box center [580, 288] width 513 height 17
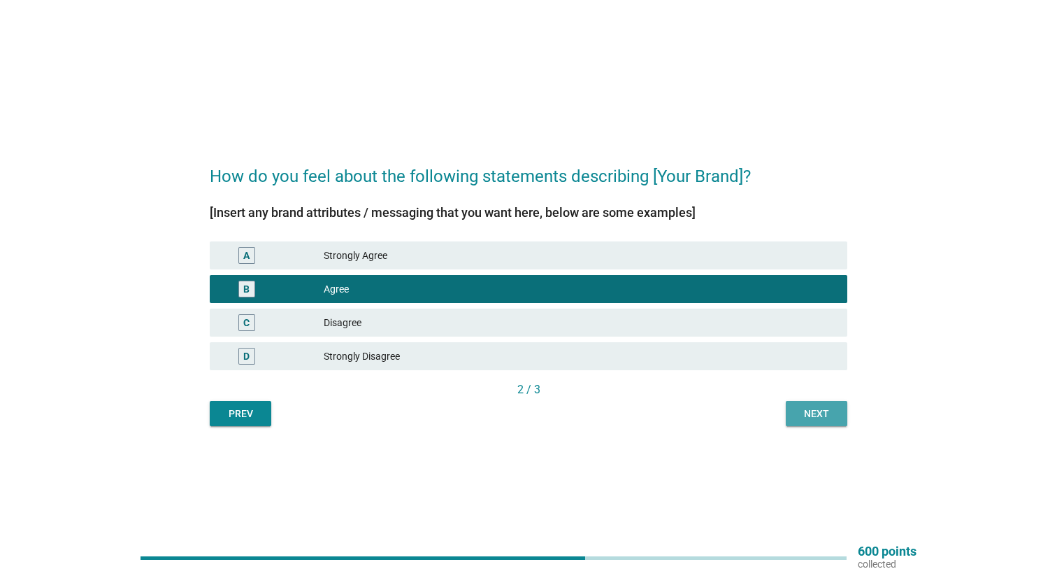
click at [807, 421] on div "Next" at bounding box center [816, 413] width 39 height 15
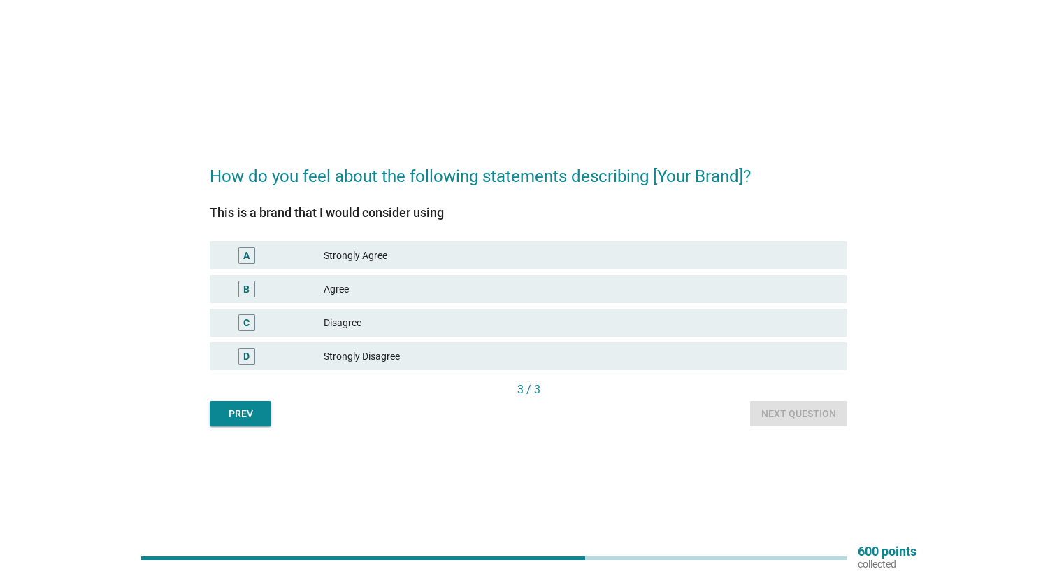
click at [410, 331] on div "Disagree" at bounding box center [580, 322] width 513 height 17
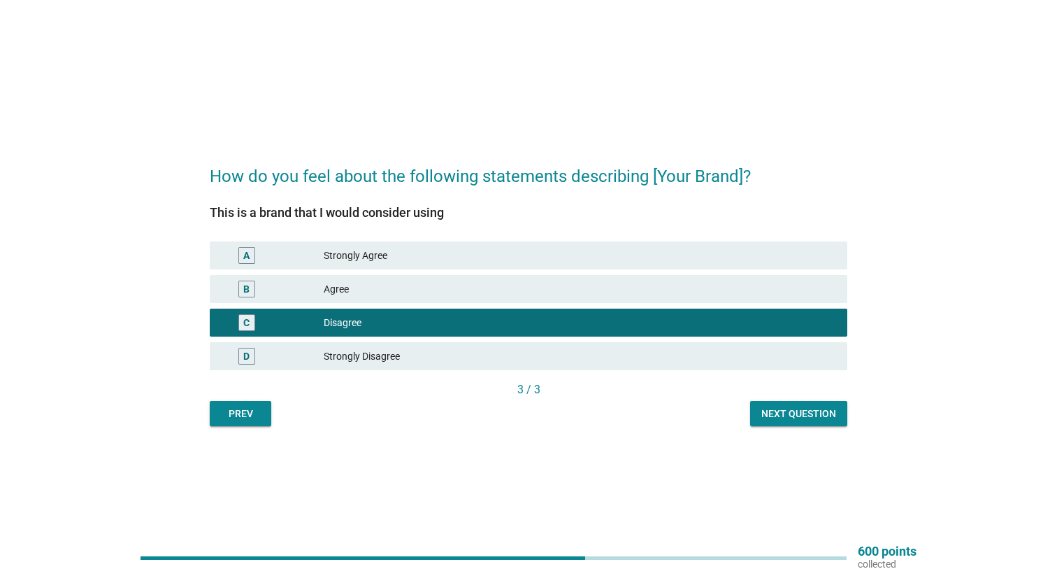
click at [787, 421] on div "Next question" at bounding box center [799, 413] width 75 height 15
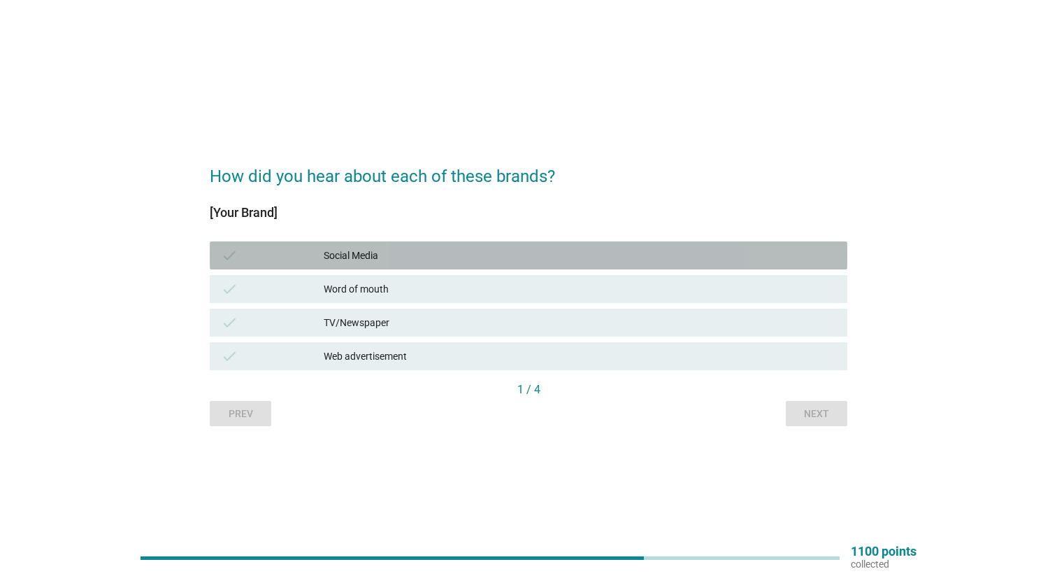
click at [496, 250] on div "Social Media" at bounding box center [580, 255] width 513 height 17
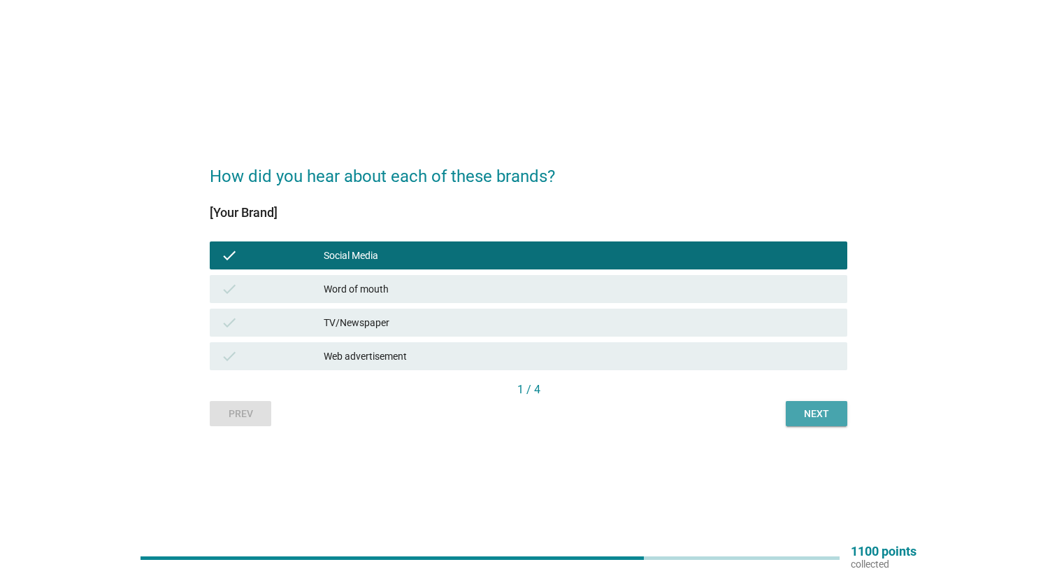
click at [805, 420] on div "Next" at bounding box center [816, 413] width 39 height 15
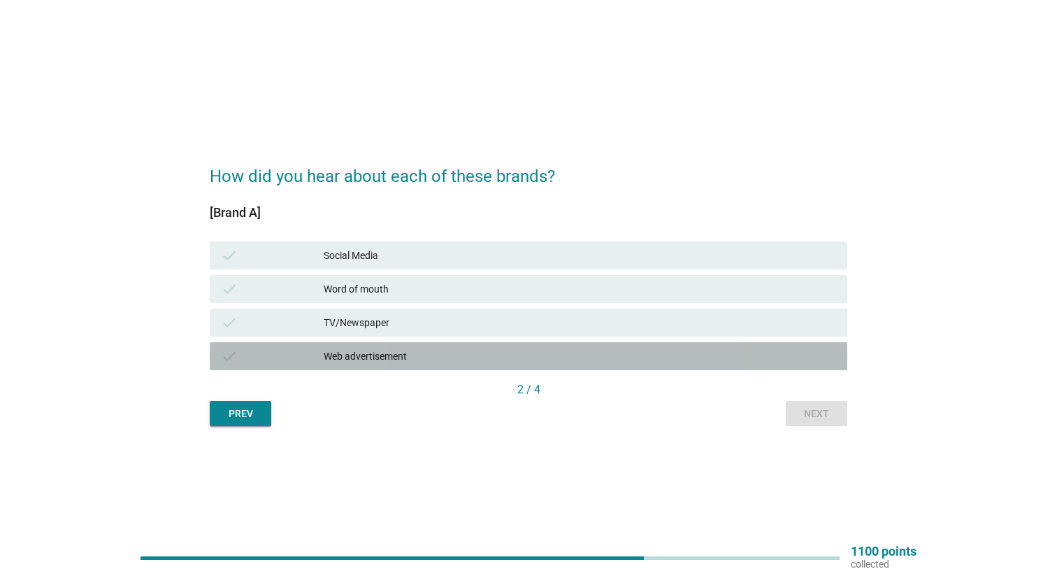
click at [426, 344] on div "check Web advertisement" at bounding box center [529, 356] width 638 height 28
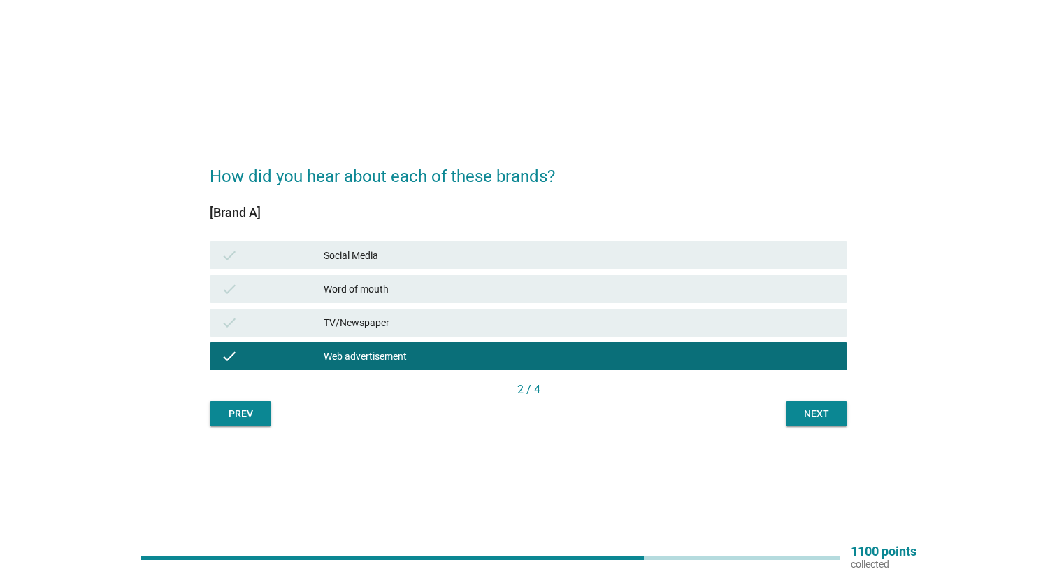
click at [813, 413] on div "Next" at bounding box center [816, 413] width 39 height 15
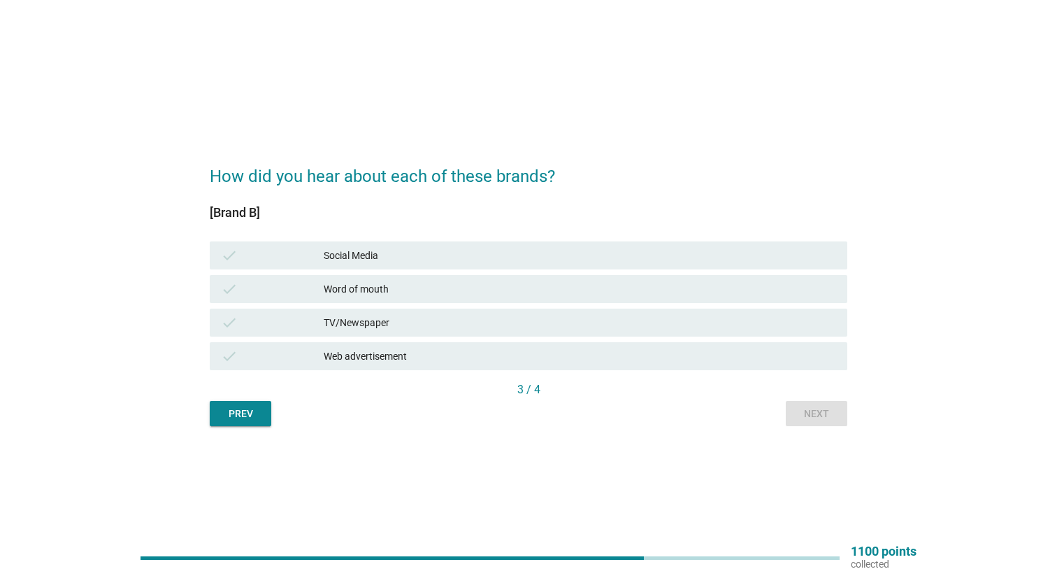
click at [494, 303] on div "check Word of mouth" at bounding box center [528, 289] width 643 height 34
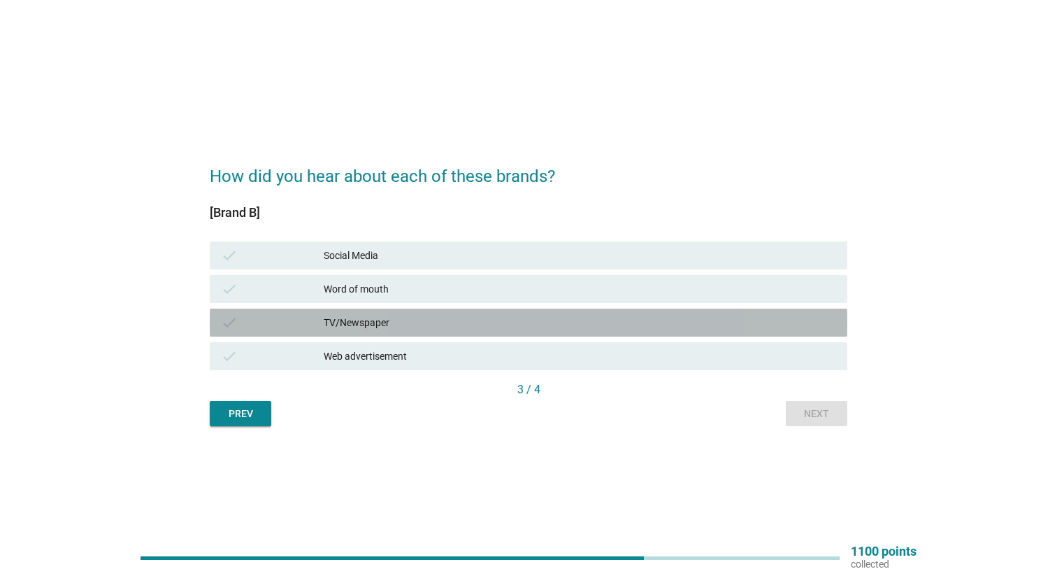
click at [671, 322] on div "TV/Newspaper" at bounding box center [580, 322] width 513 height 17
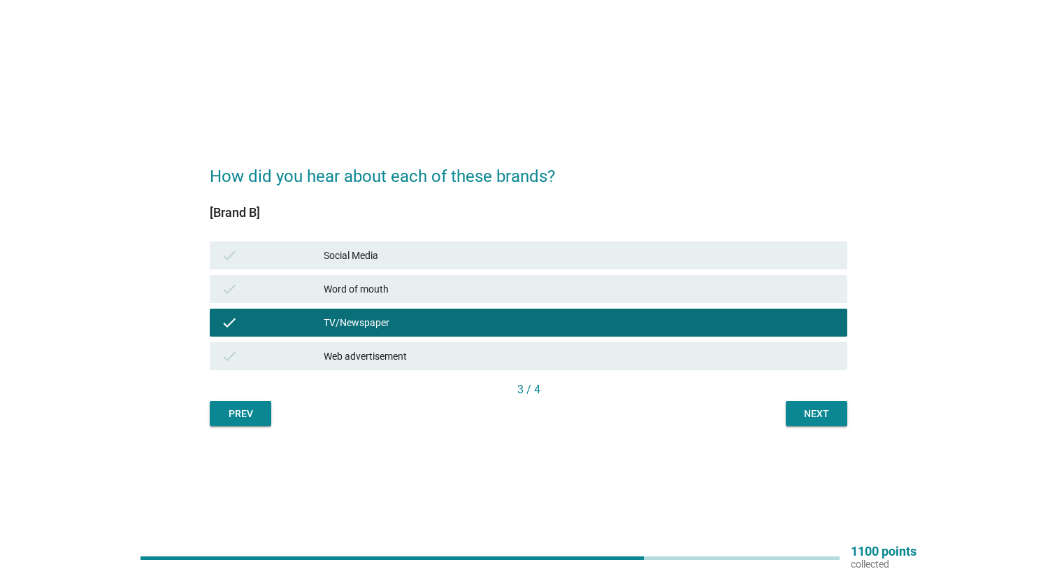
click at [815, 403] on button "Next" at bounding box center [817, 413] width 62 height 25
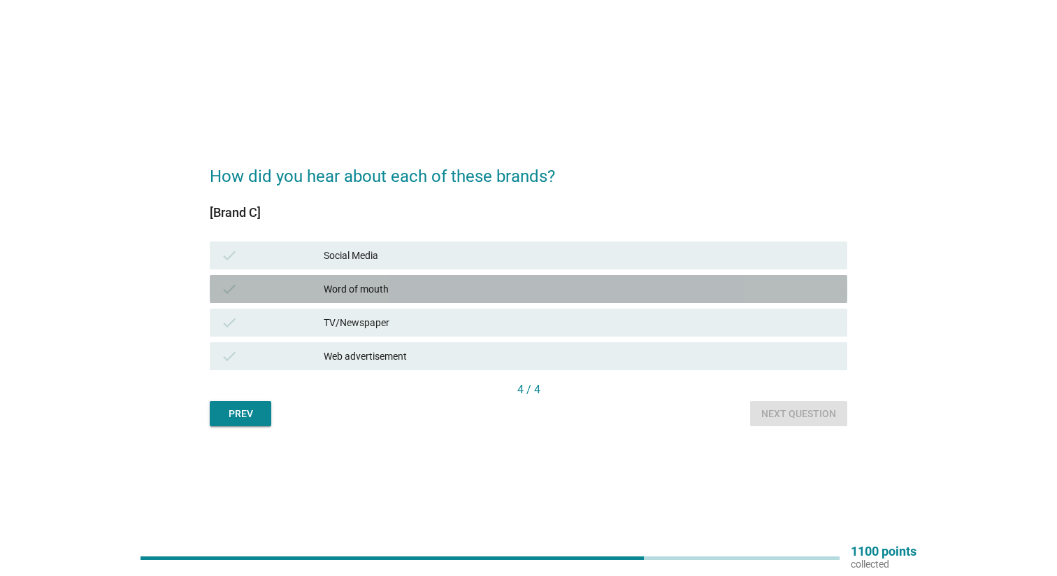
click at [548, 285] on div "Word of mouth" at bounding box center [580, 288] width 513 height 17
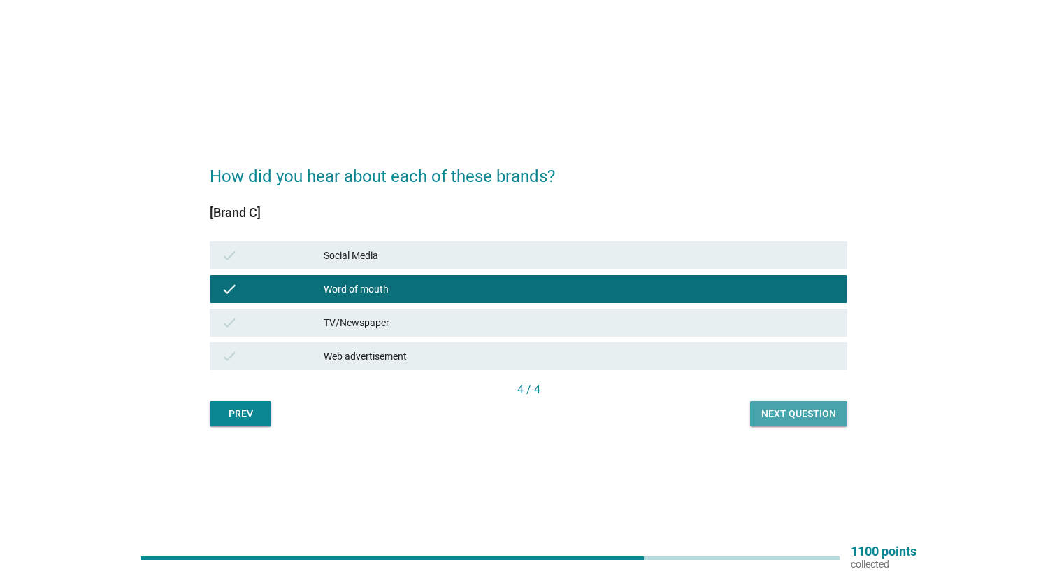
click at [801, 414] on div "Next question" at bounding box center [799, 413] width 75 height 15
